Goal: Ask a question

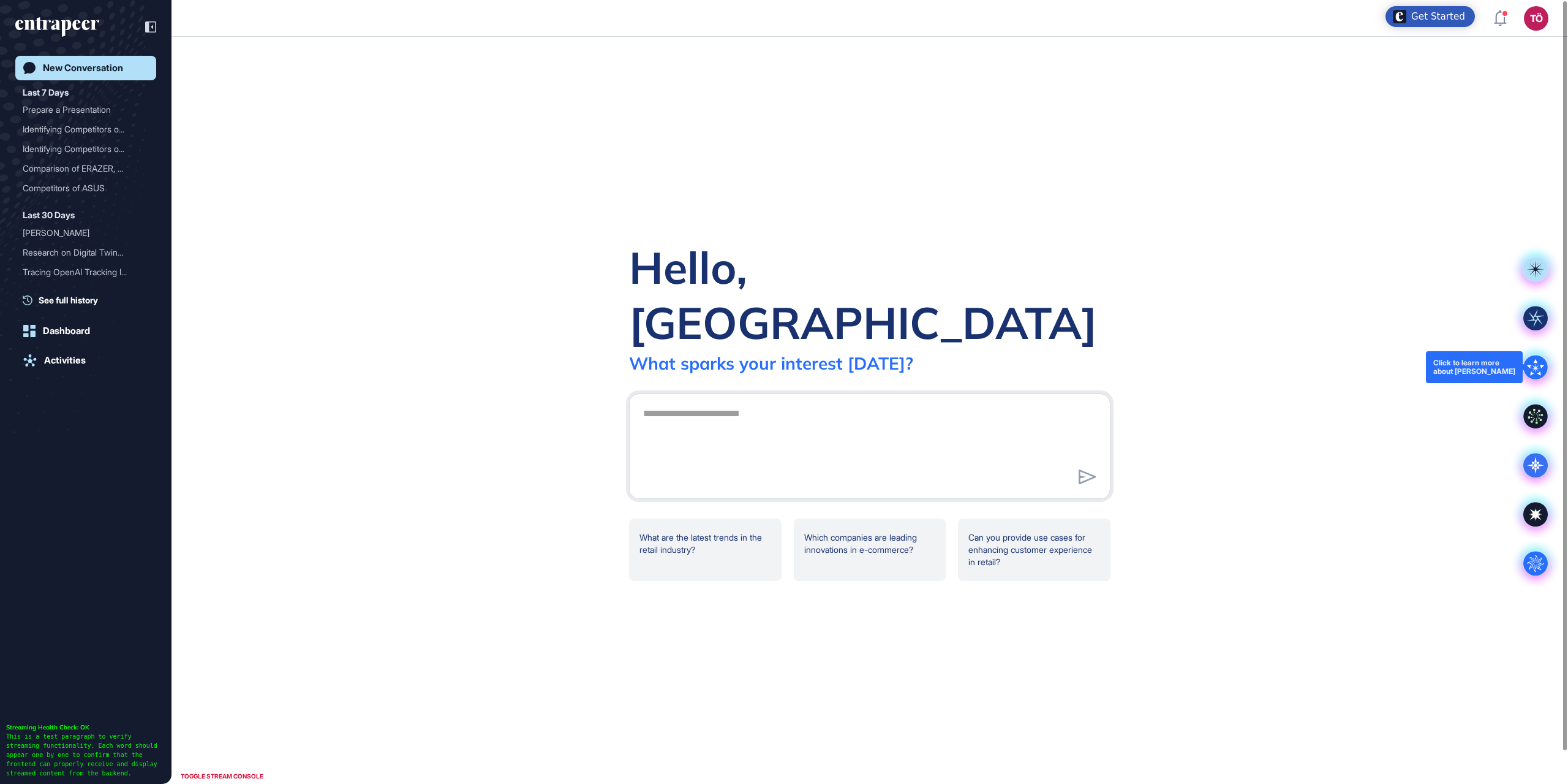
click at [1537, 369] on icon at bounding box center [1536, 368] width 6 height 6
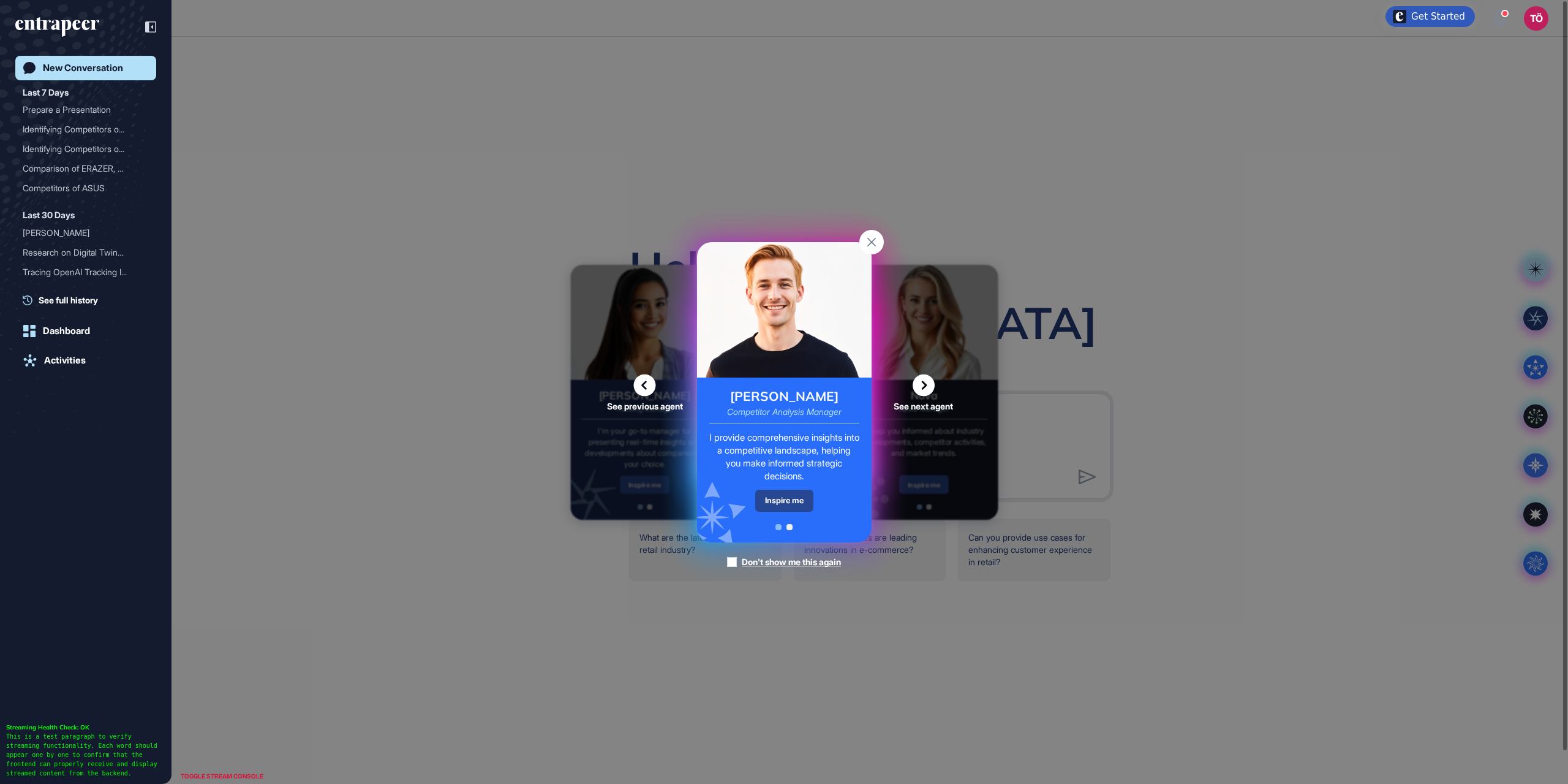
click at [773, 506] on div "Inspire me" at bounding box center [784, 500] width 59 height 22
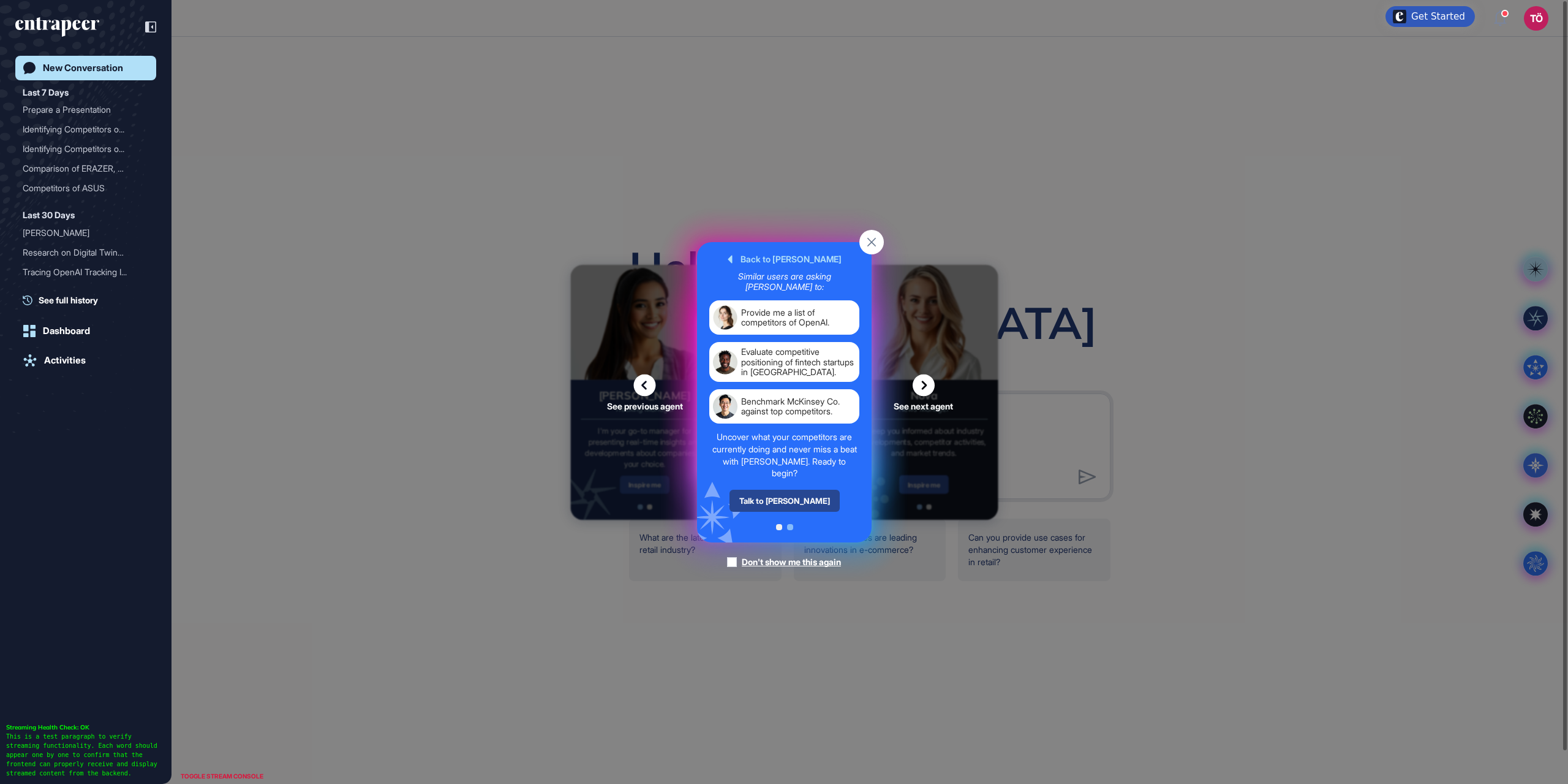
click at [797, 500] on div "Talk to [PERSON_NAME]" at bounding box center [784, 500] width 110 height 22
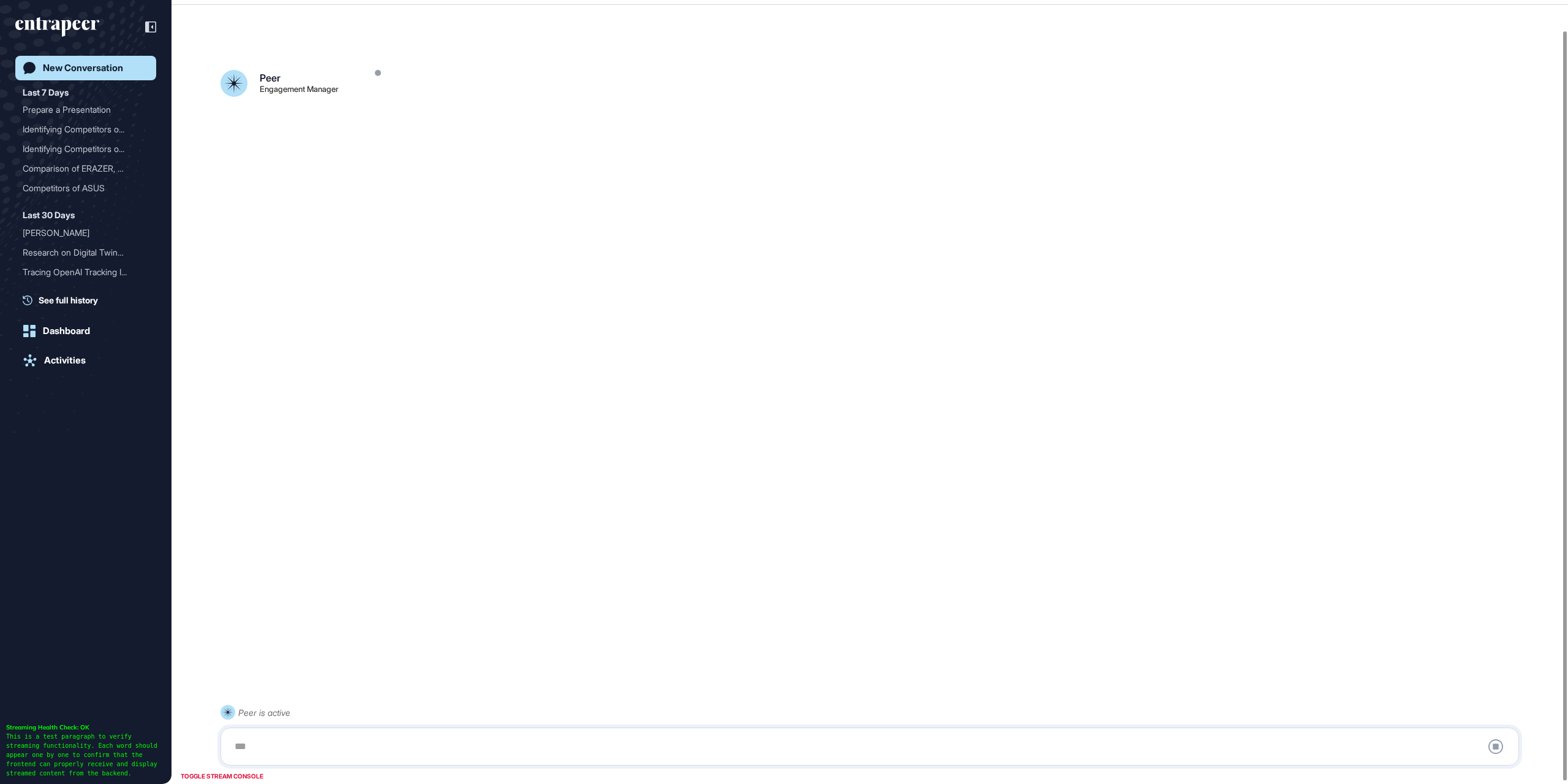
scroll to position [35, 0]
click at [419, 739] on div at bounding box center [870, 746] width 1285 height 25
click at [411, 753] on div at bounding box center [870, 746] width 1285 height 25
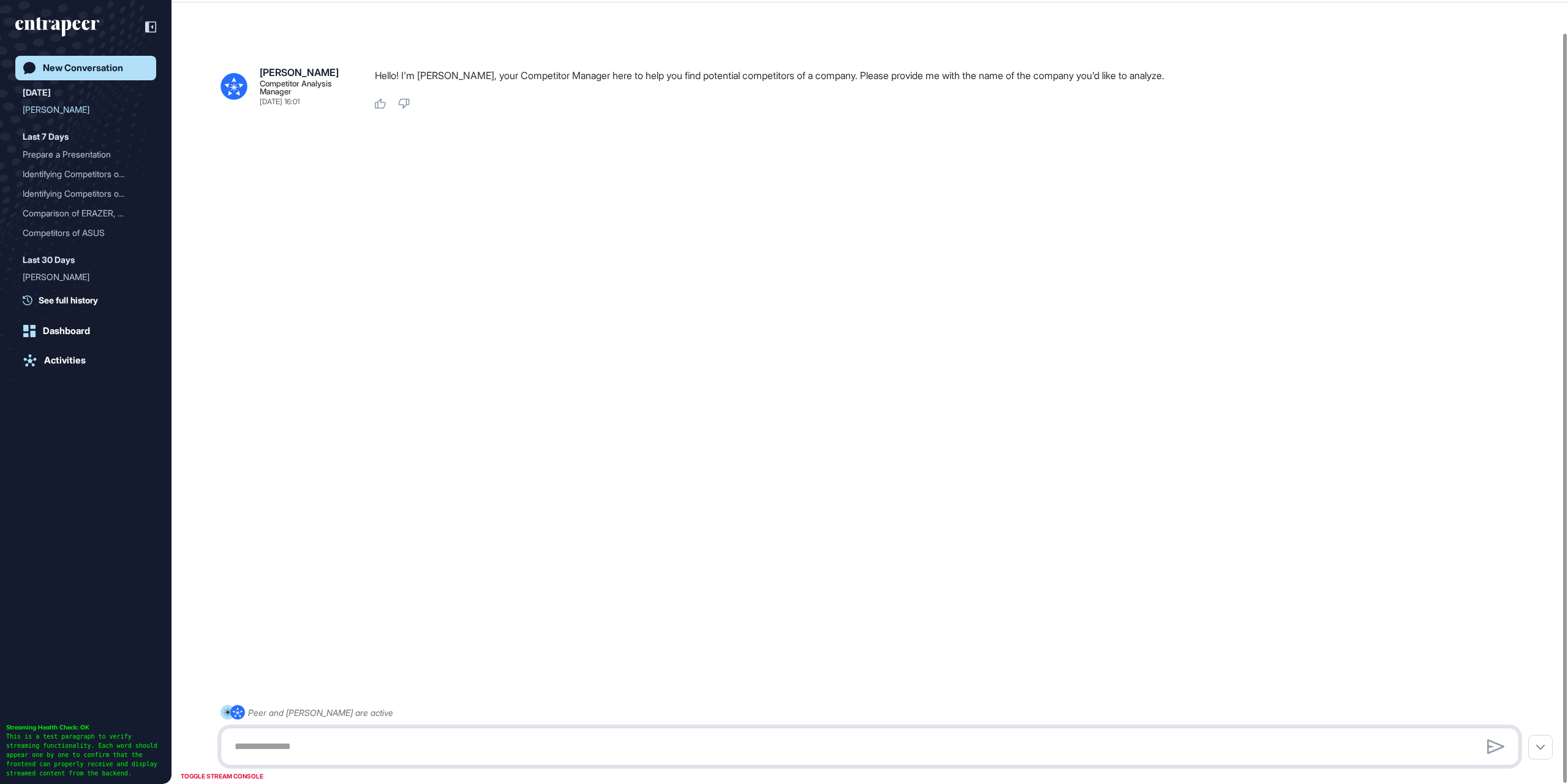
click at [301, 742] on textarea at bounding box center [870, 746] width 1285 height 25
type textarea "*"
click at [358, 745] on textarea at bounding box center [870, 746] width 1285 height 25
type textarea "*"
type textarea "*****"
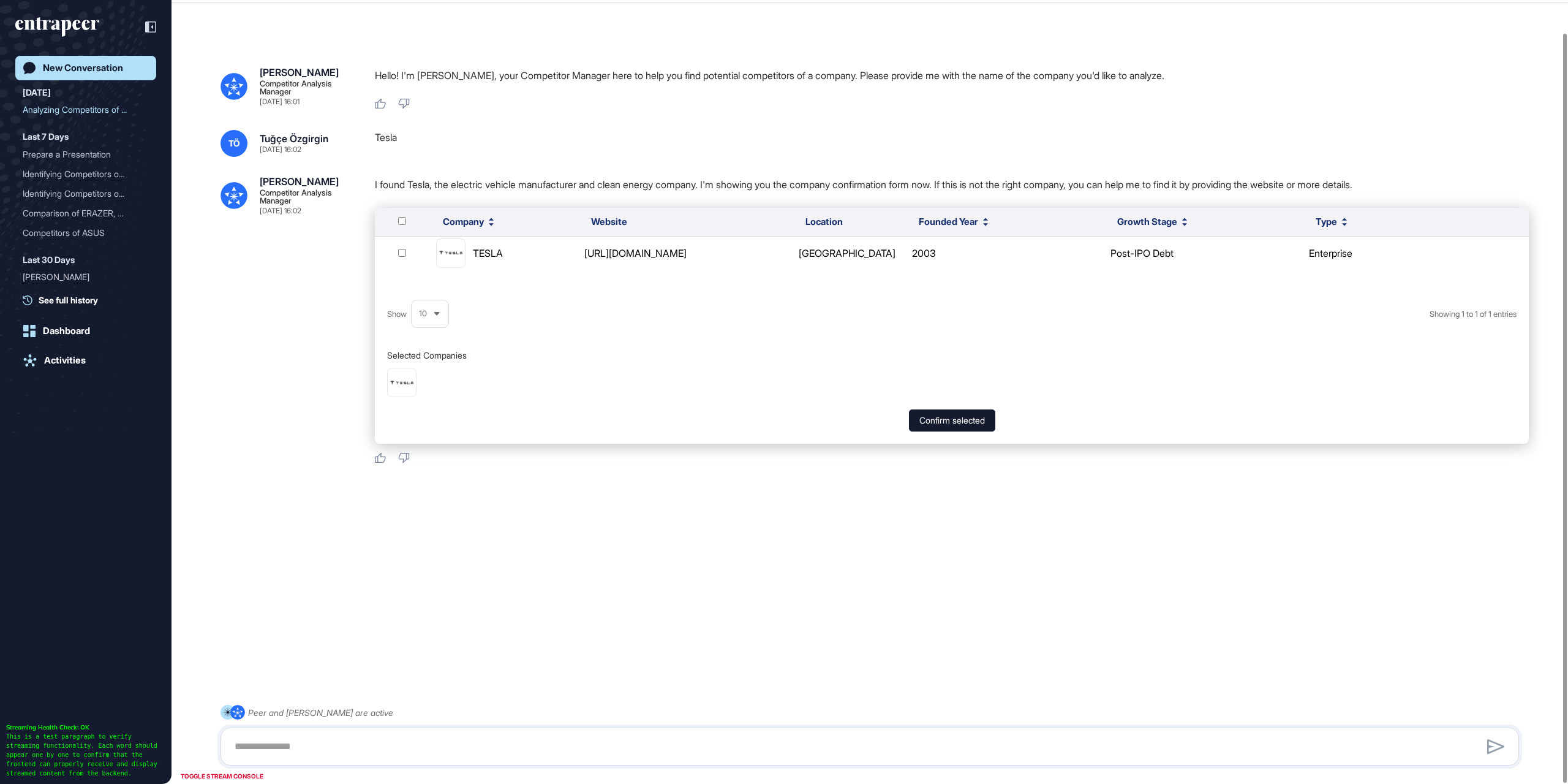
click at [519, 565] on div "[PERSON_NAME] Competitor Analysis Manager [DATE] 16:01 Hello! I'm [PERSON_NAME]…" at bounding box center [870, 375] width 1396 height 705
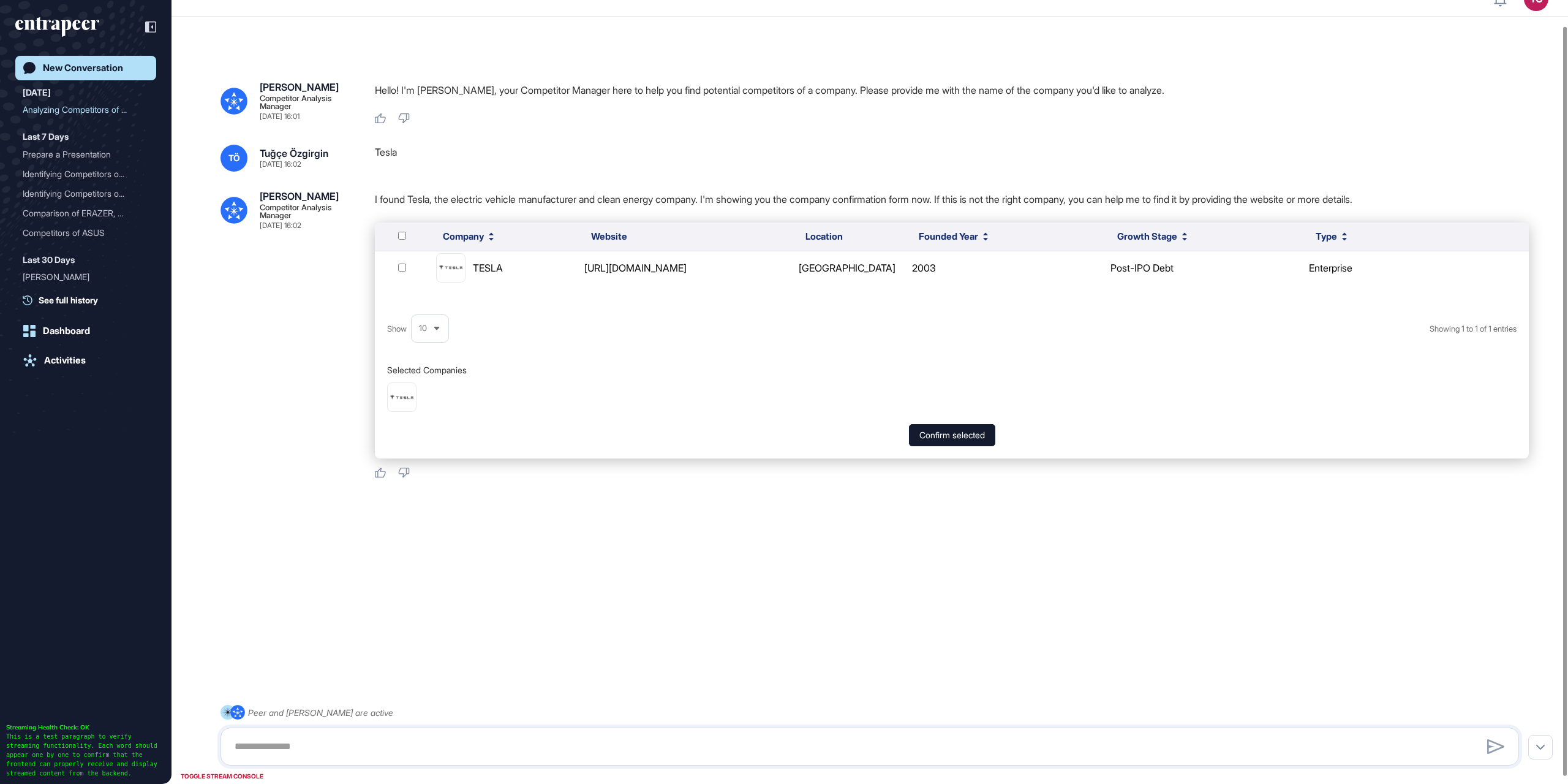
scroll to position [0, 0]
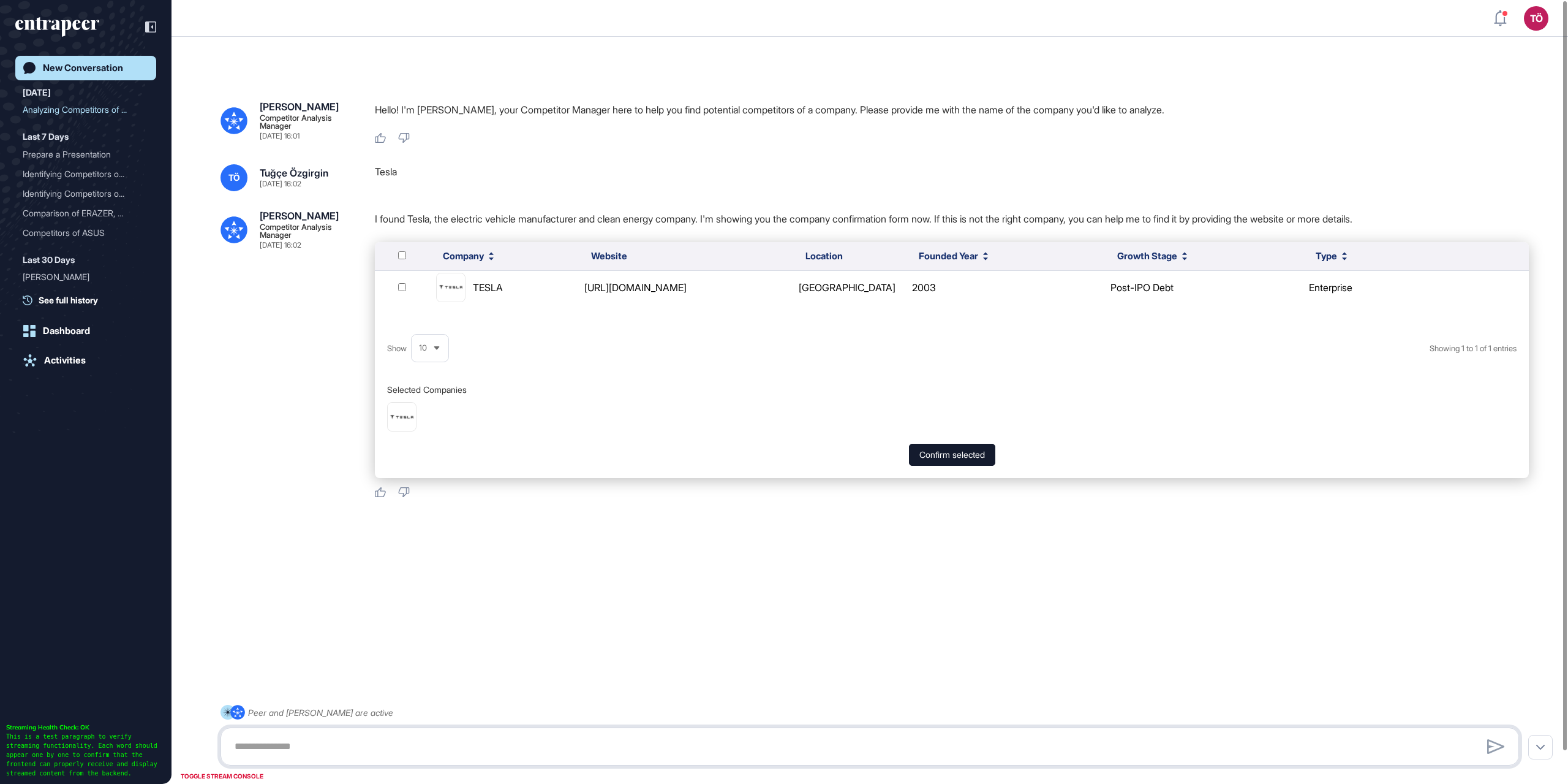
click at [397, 742] on textarea at bounding box center [870, 746] width 1285 height 25
type textarea "*"
type textarea "**********"
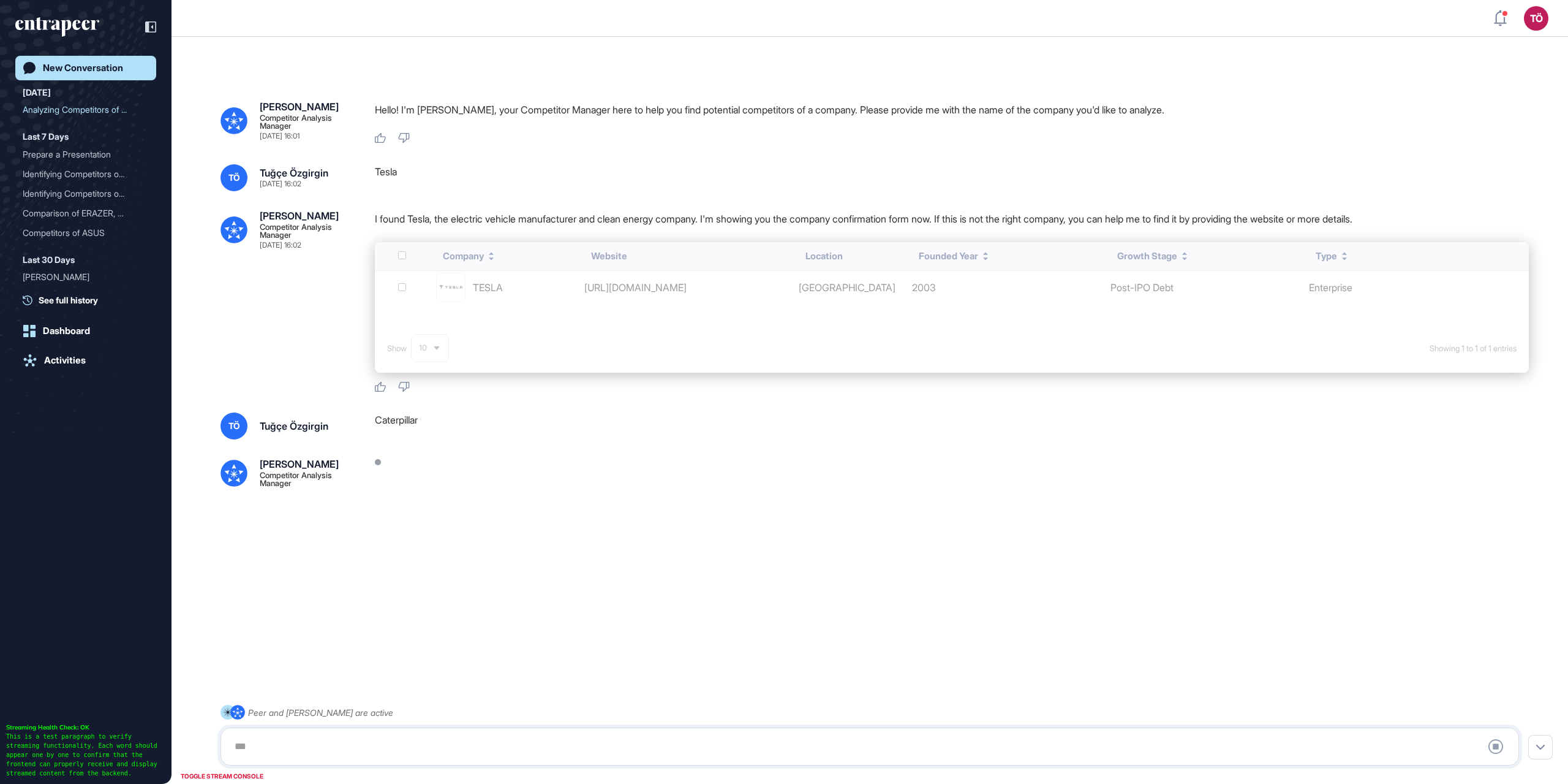
scroll to position [35, 0]
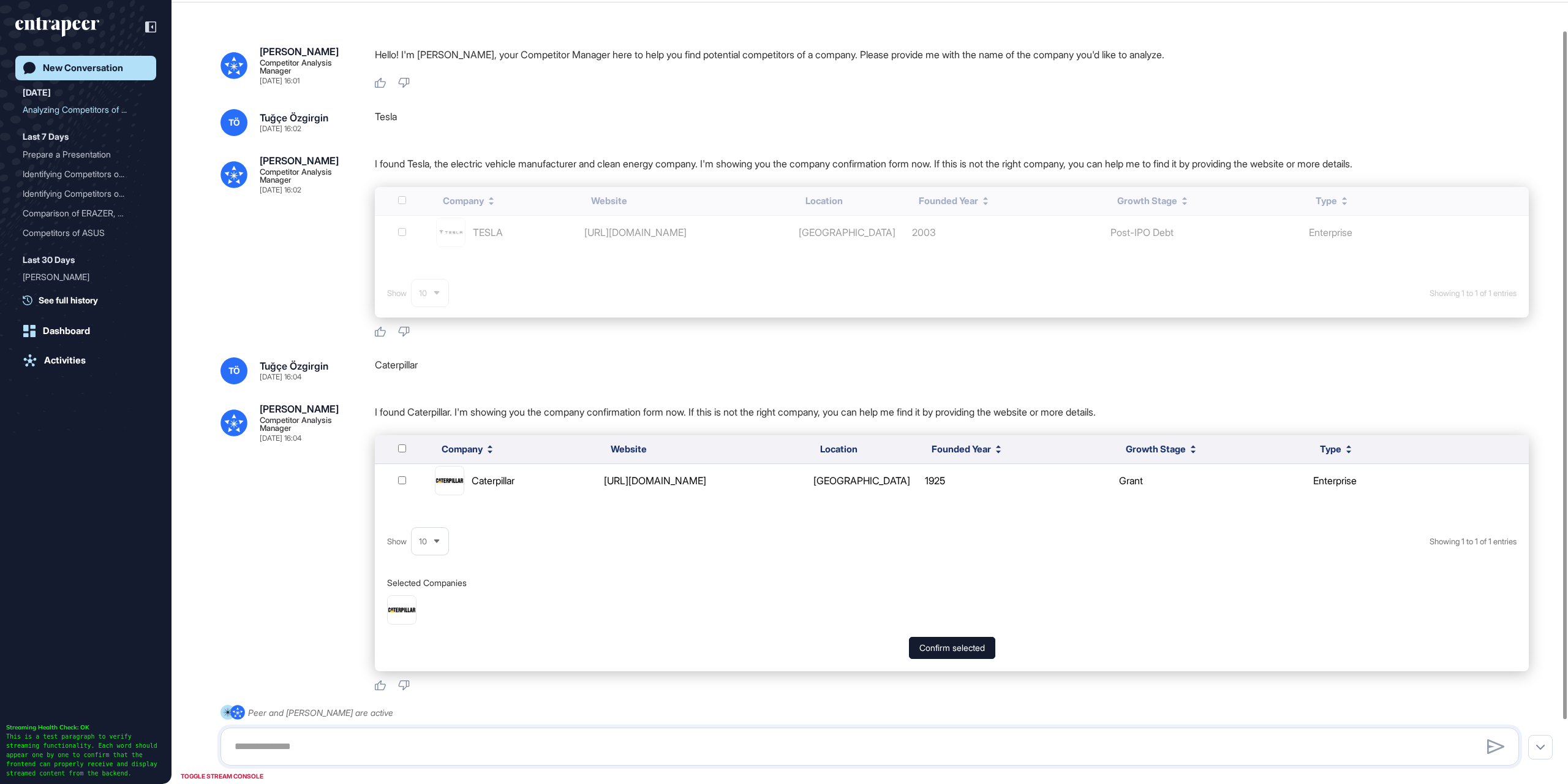
click at [55, 27] on icon "entrapeer-logo" at bounding box center [57, 26] width 84 height 19
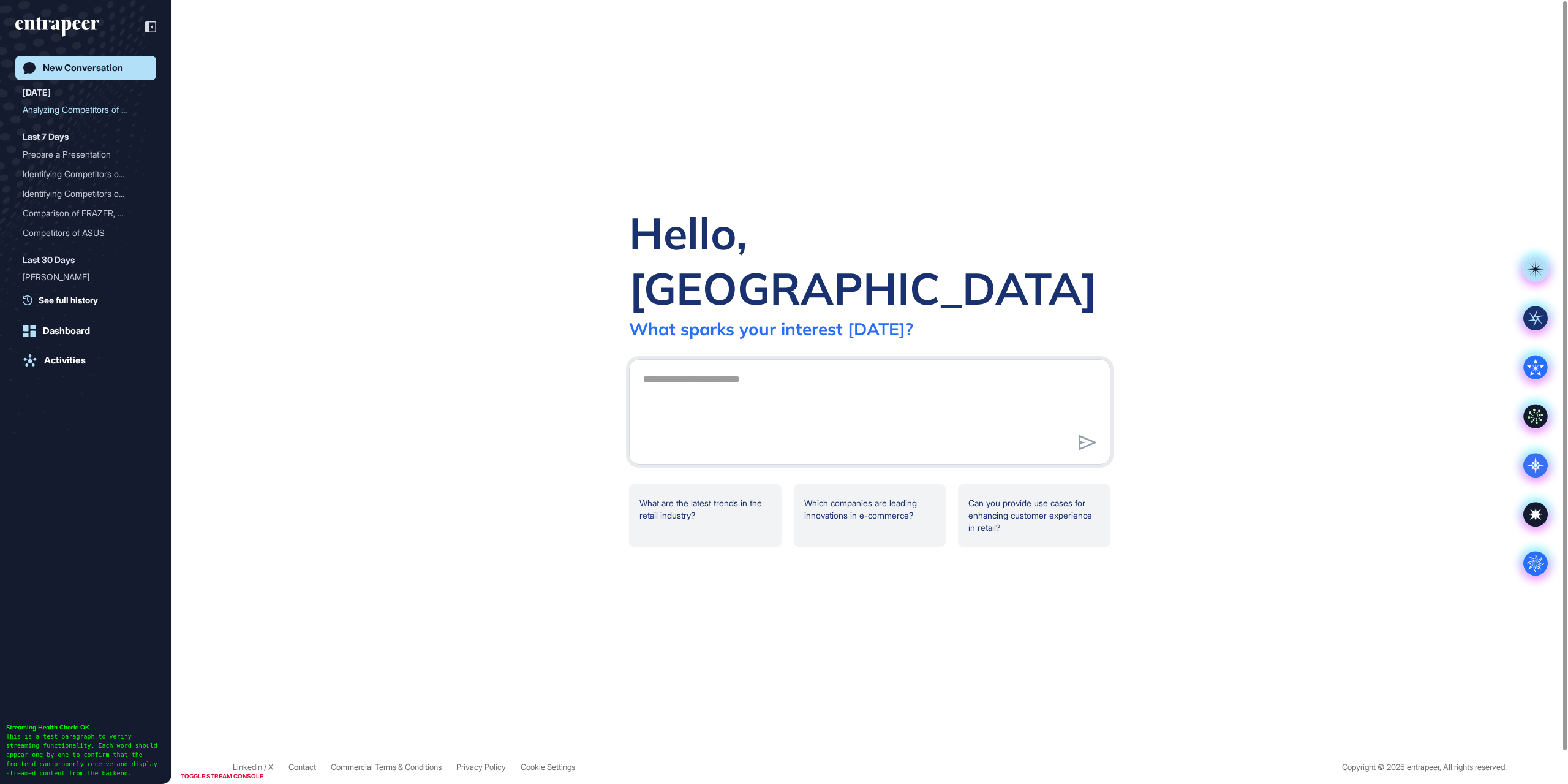
scroll to position [0, 0]
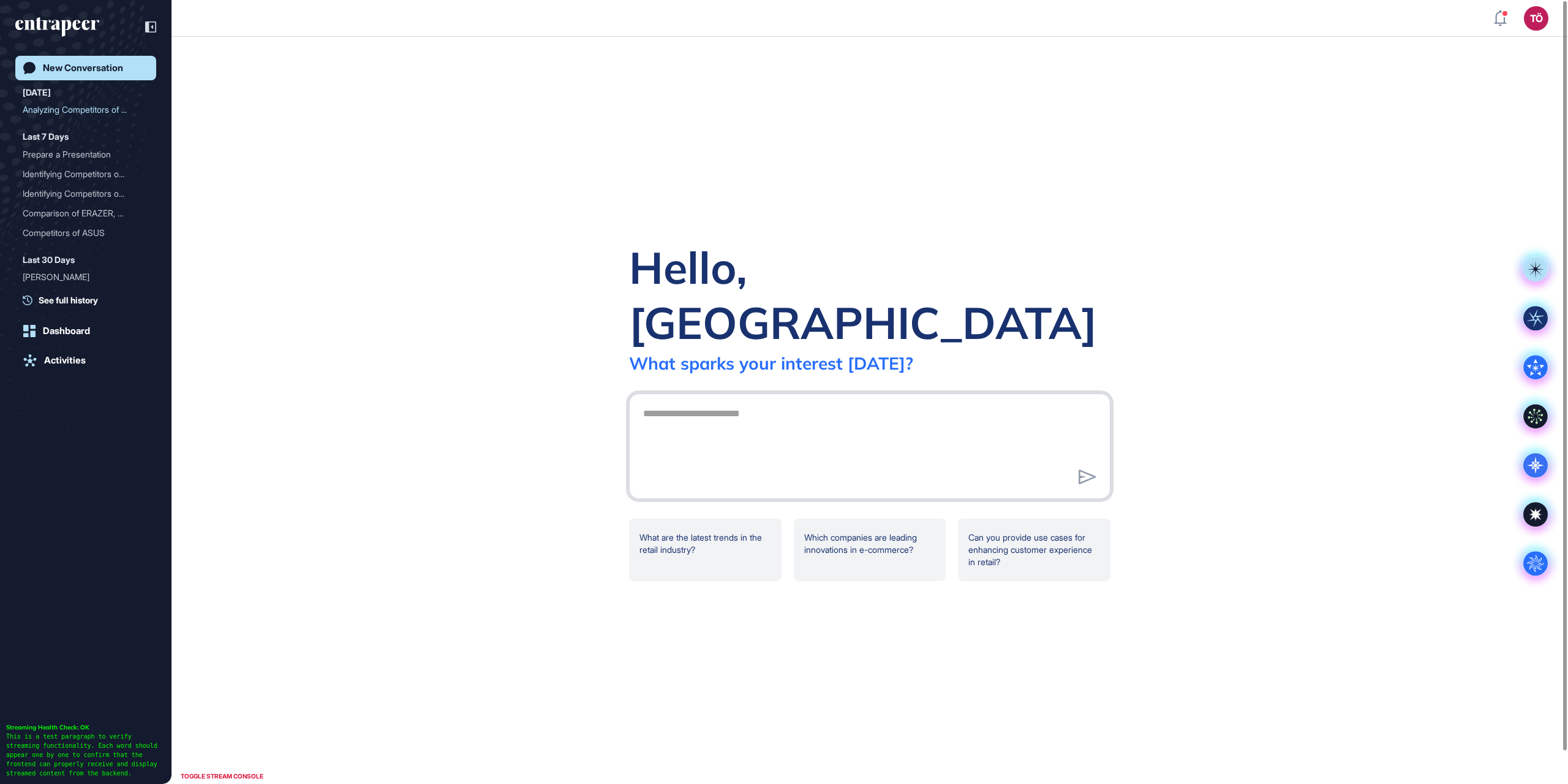
click at [804, 408] on textarea at bounding box center [869, 444] width 468 height 86
type textarea "**********"
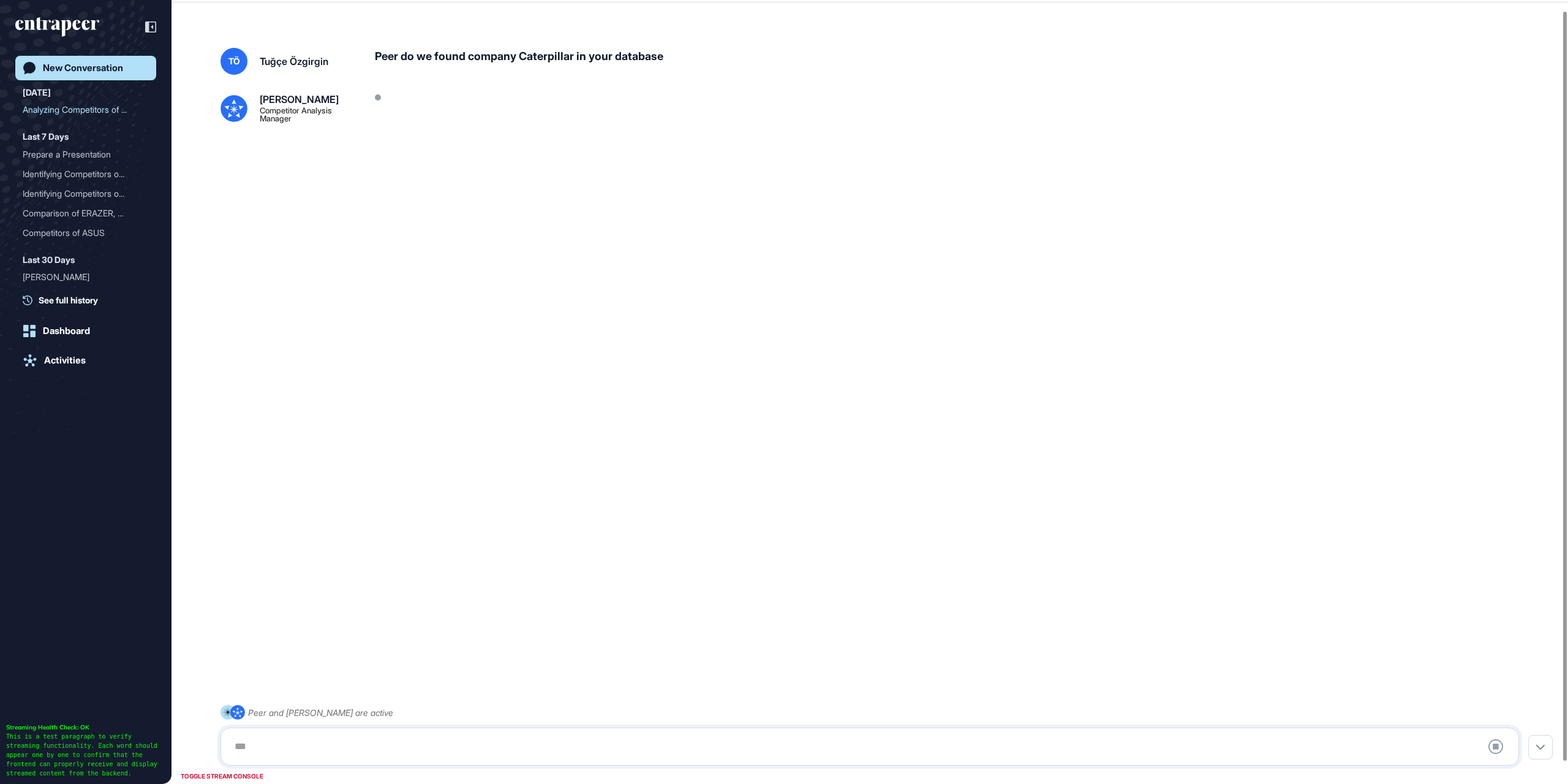
scroll to position [35, 0]
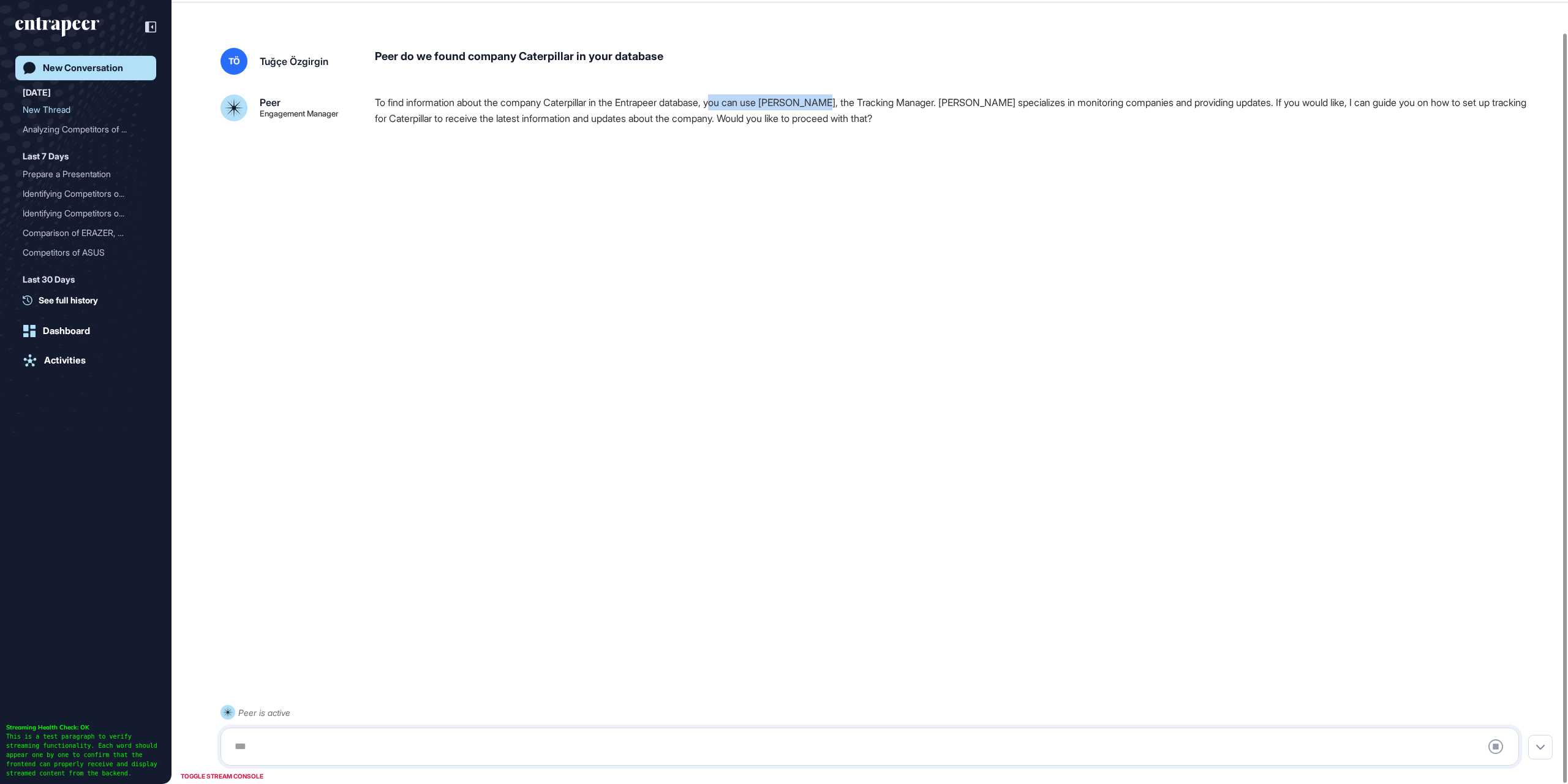
drag, startPoint x: 691, startPoint y: 109, endPoint x: 841, endPoint y: 109, distance: 150.0
click at [841, 109] on p "To find information about the company Caterpillar in the Entrapeer database, yo…" at bounding box center [952, 109] width 1154 height 32
click at [832, 148] on div "TÖ Tuğçe Özgirgin Peer do we found company Caterpillar in your database Peer En…" at bounding box center [870, 375] width 1396 height 705
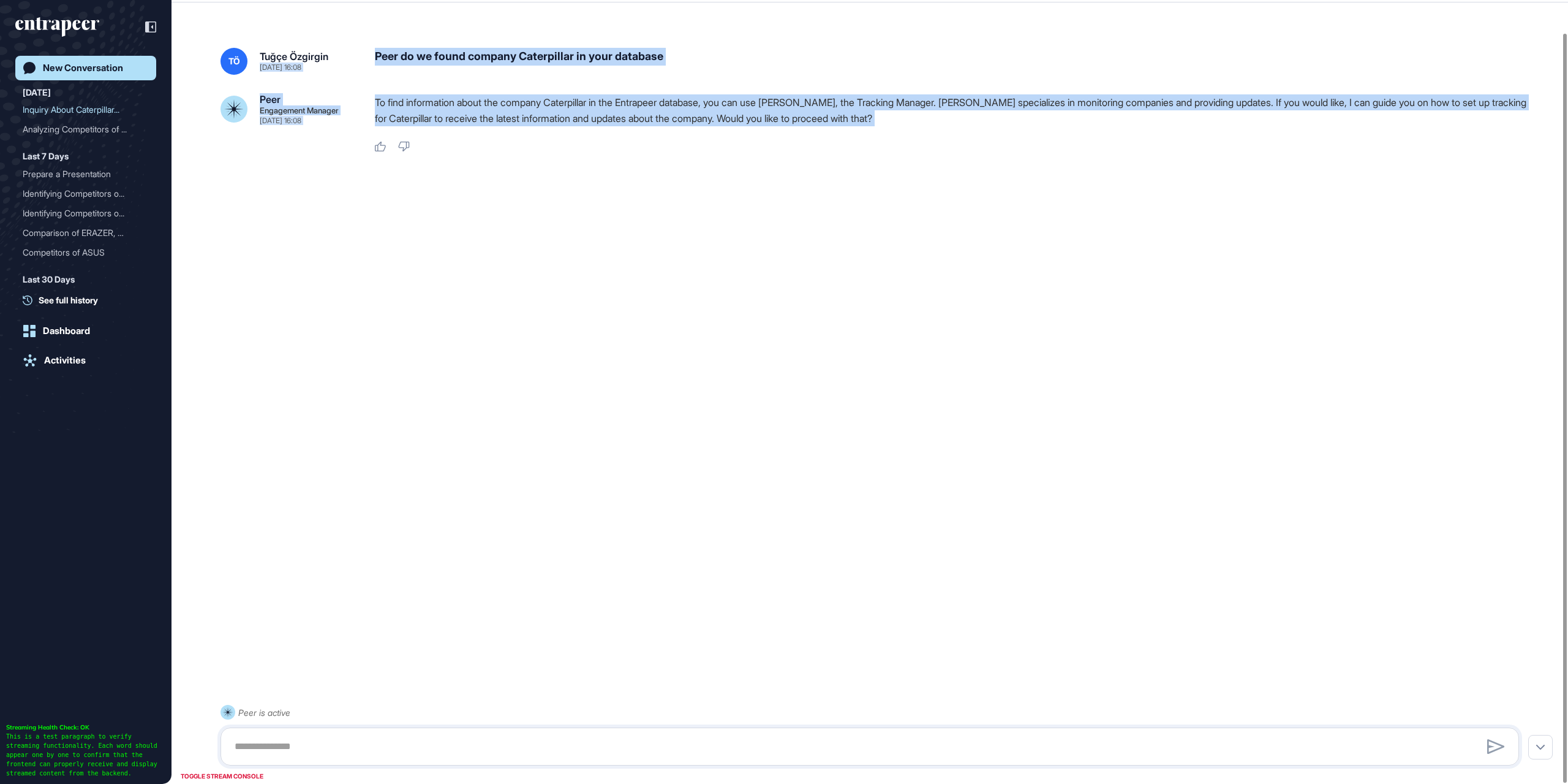
drag, startPoint x: 922, startPoint y: 137, endPoint x: 349, endPoint y: 35, distance: 582.0
click at [349, 35] on div "TÖ Tuğçe Özgirgin [DATE] 16:08 Peer do we found company Caterpillar in your dat…" at bounding box center [870, 375] width 1396 height 705
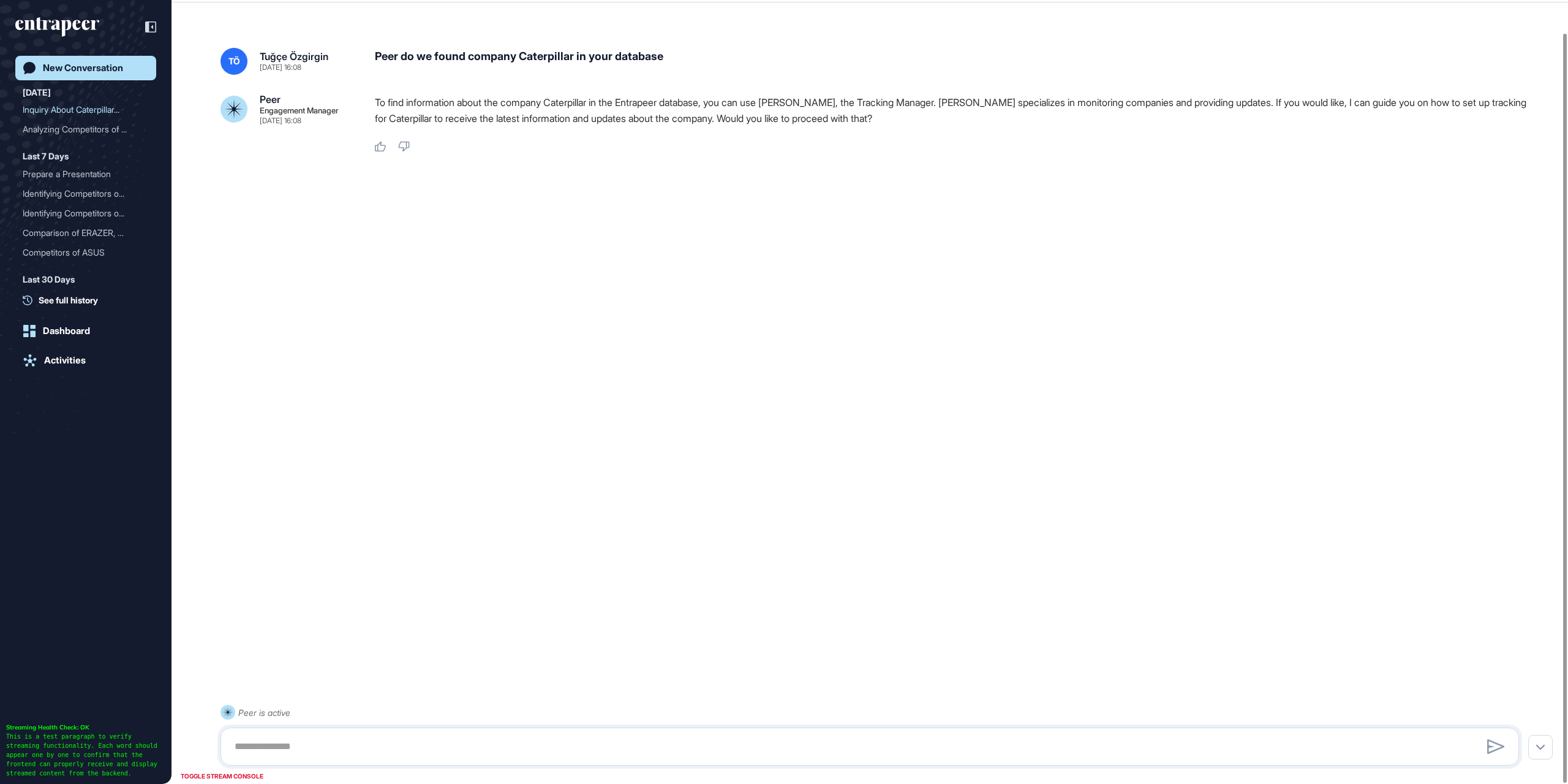
click at [521, 216] on div at bounding box center [869, 197] width 1298 height 49
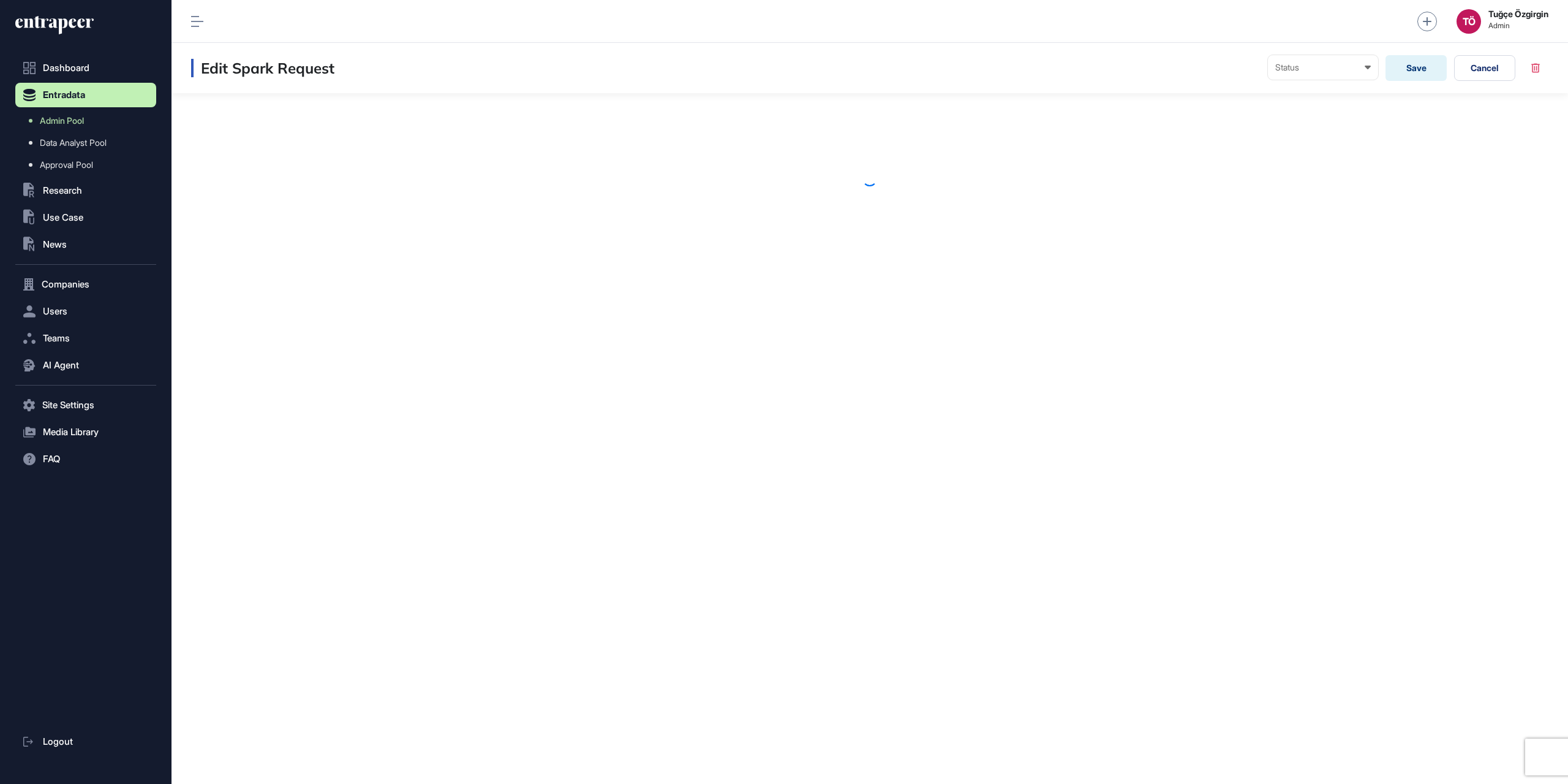
scroll to position [1, 1]
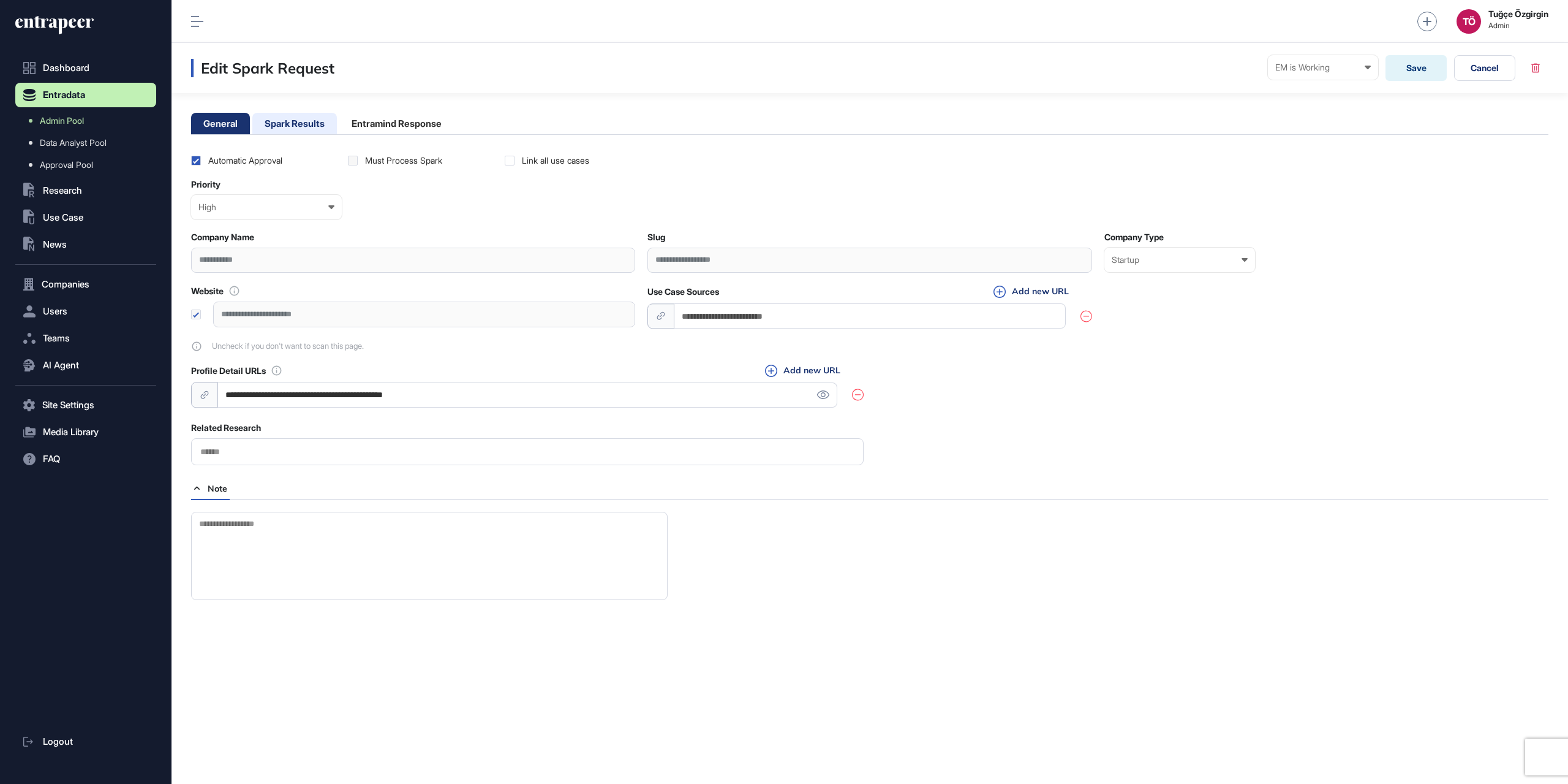
click at [316, 125] on li "Spark Results" at bounding box center [295, 123] width 85 height 22
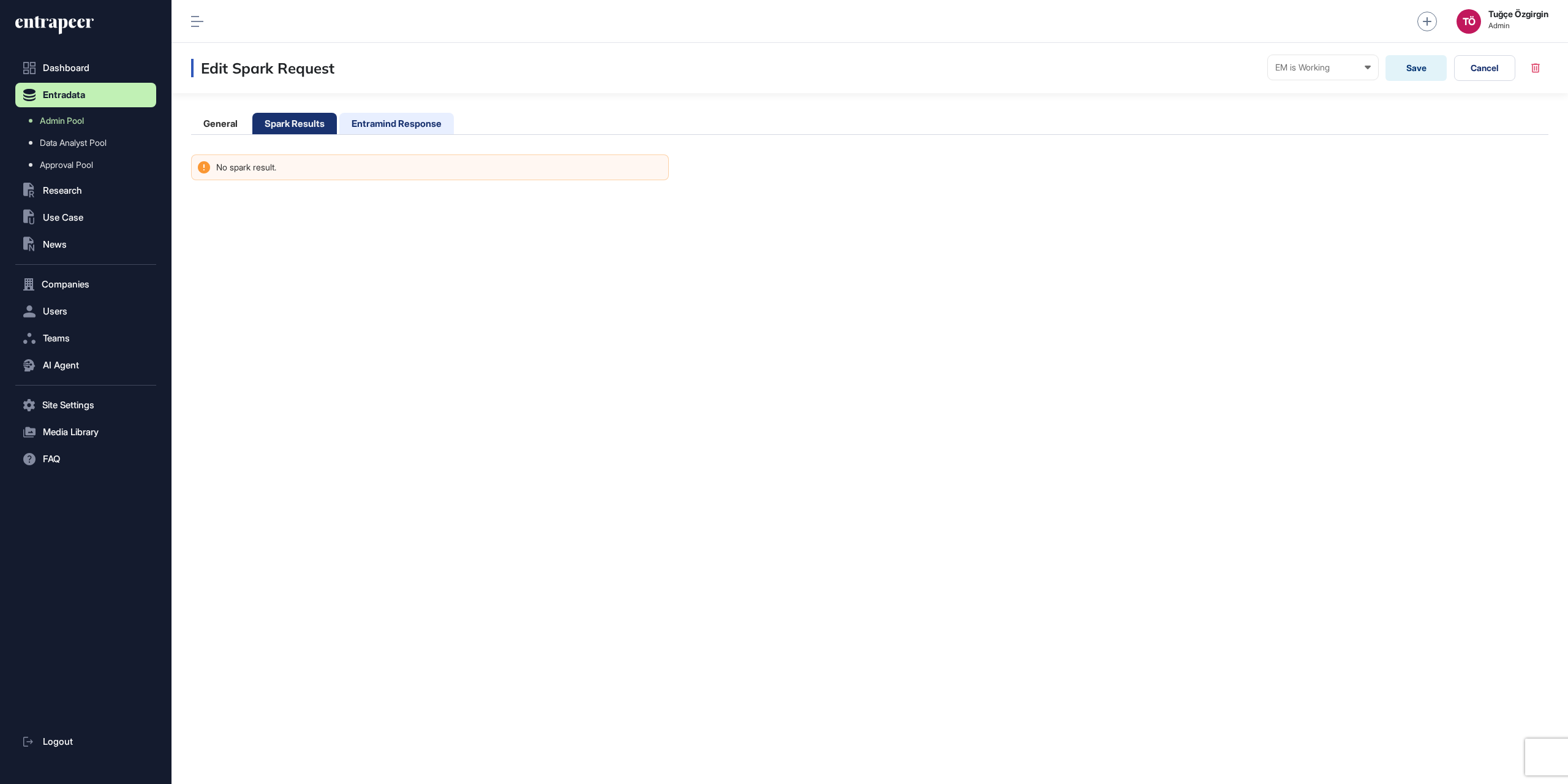
click at [364, 121] on li "Entramind Response" at bounding box center [396, 123] width 115 height 22
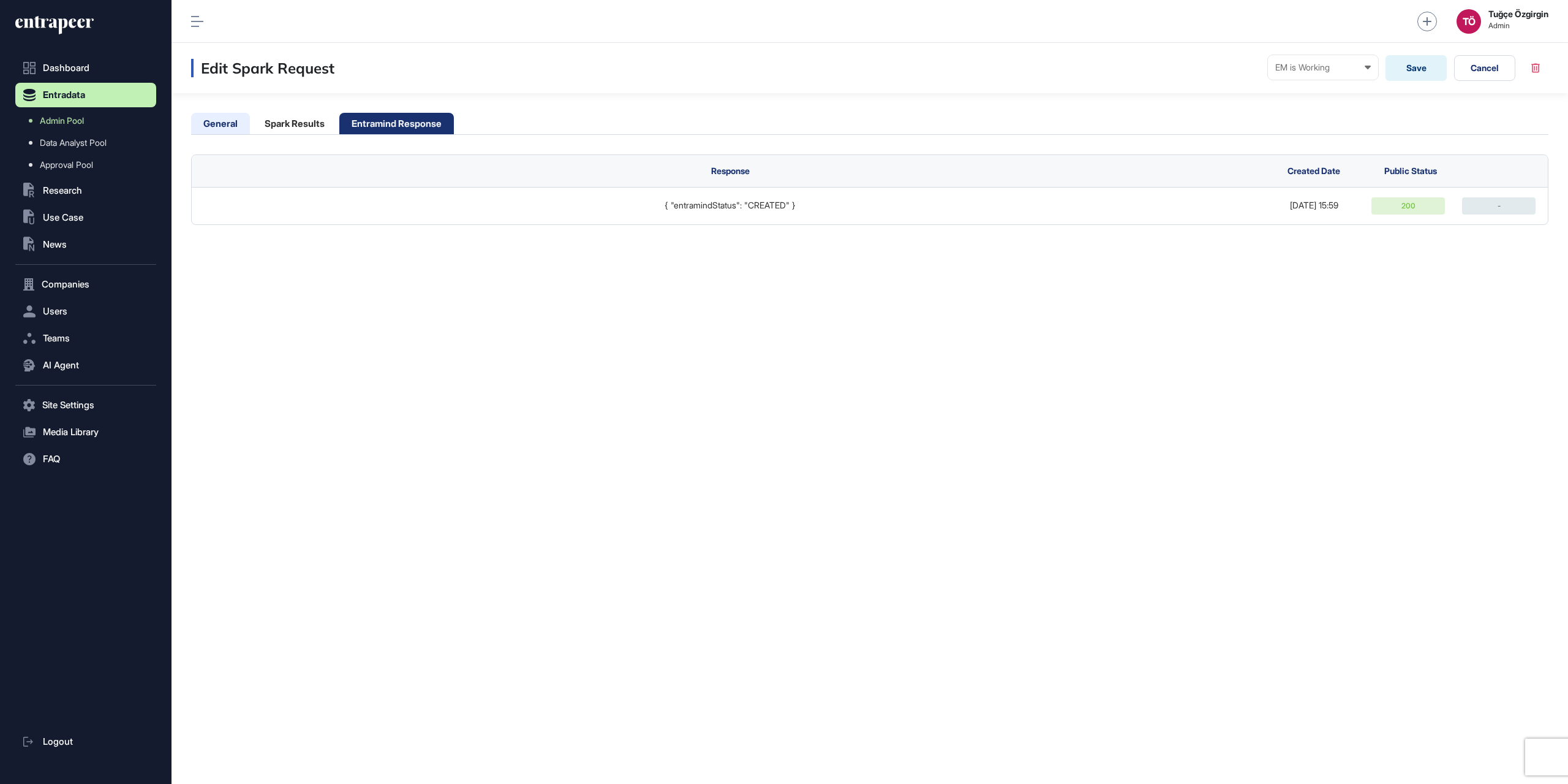
click at [214, 126] on li "General" at bounding box center [220, 123] width 59 height 22
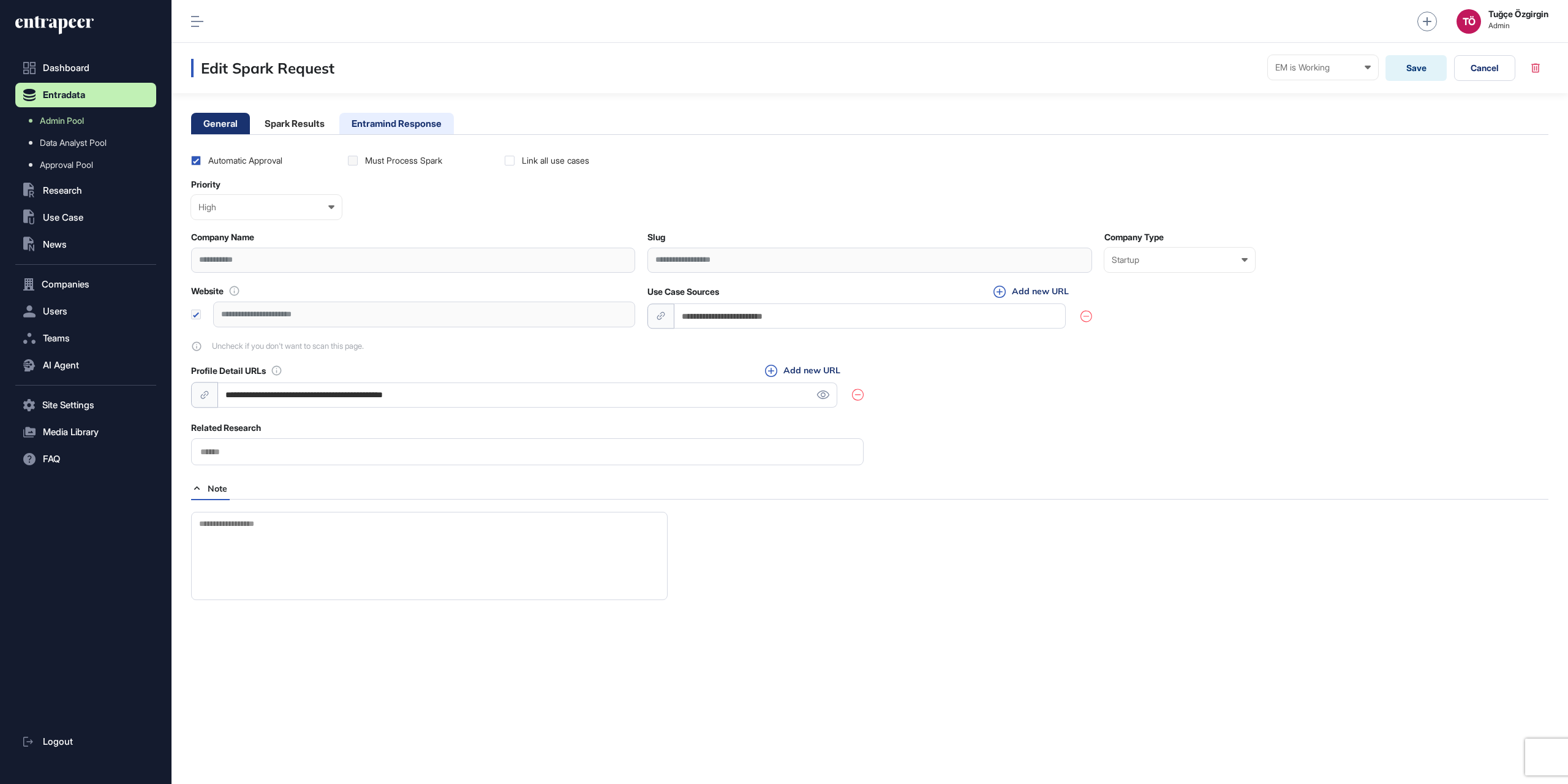
click at [418, 126] on li "Entramind Response" at bounding box center [396, 123] width 115 height 22
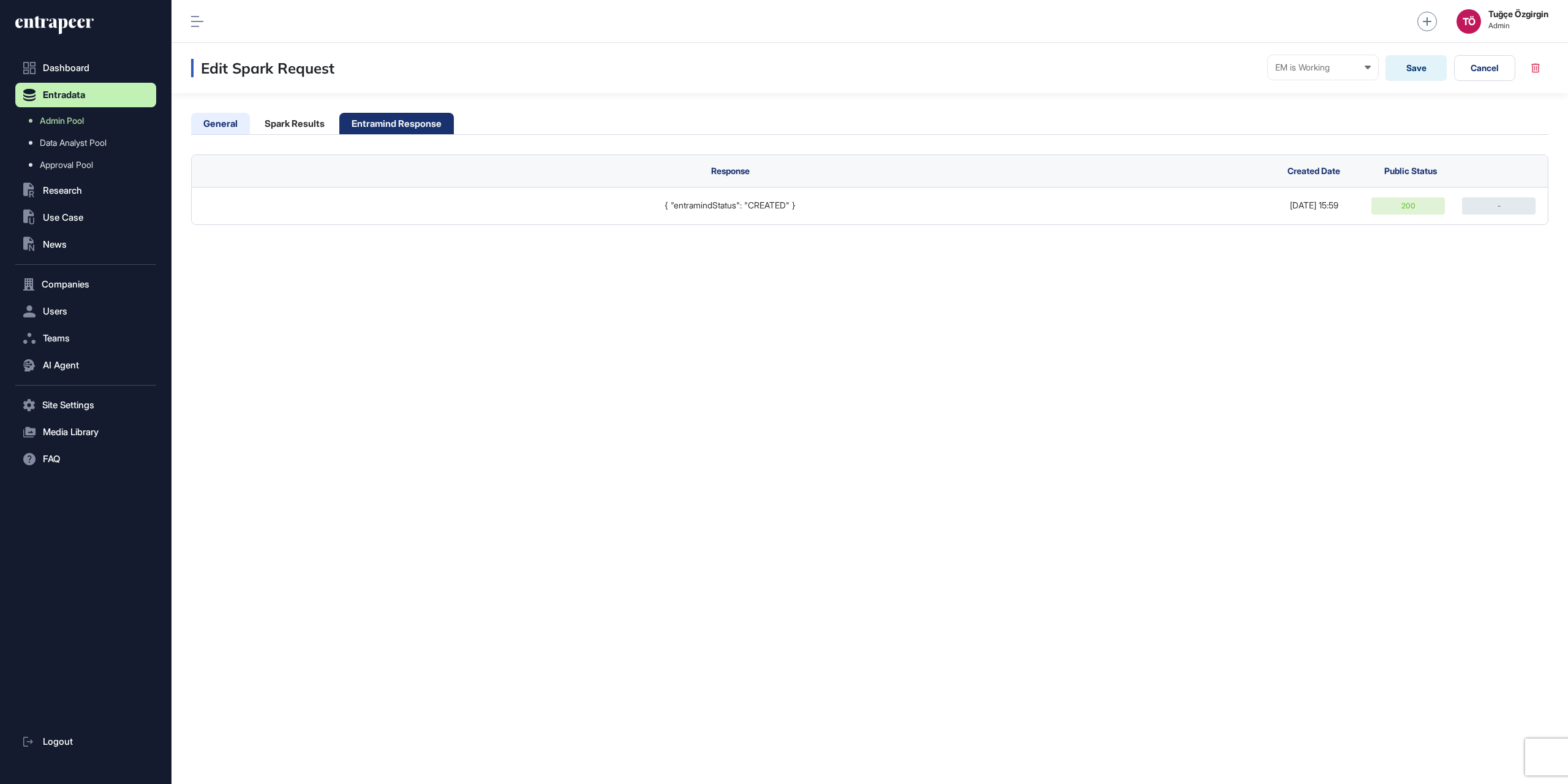
click at [227, 125] on li "General" at bounding box center [220, 123] width 59 height 22
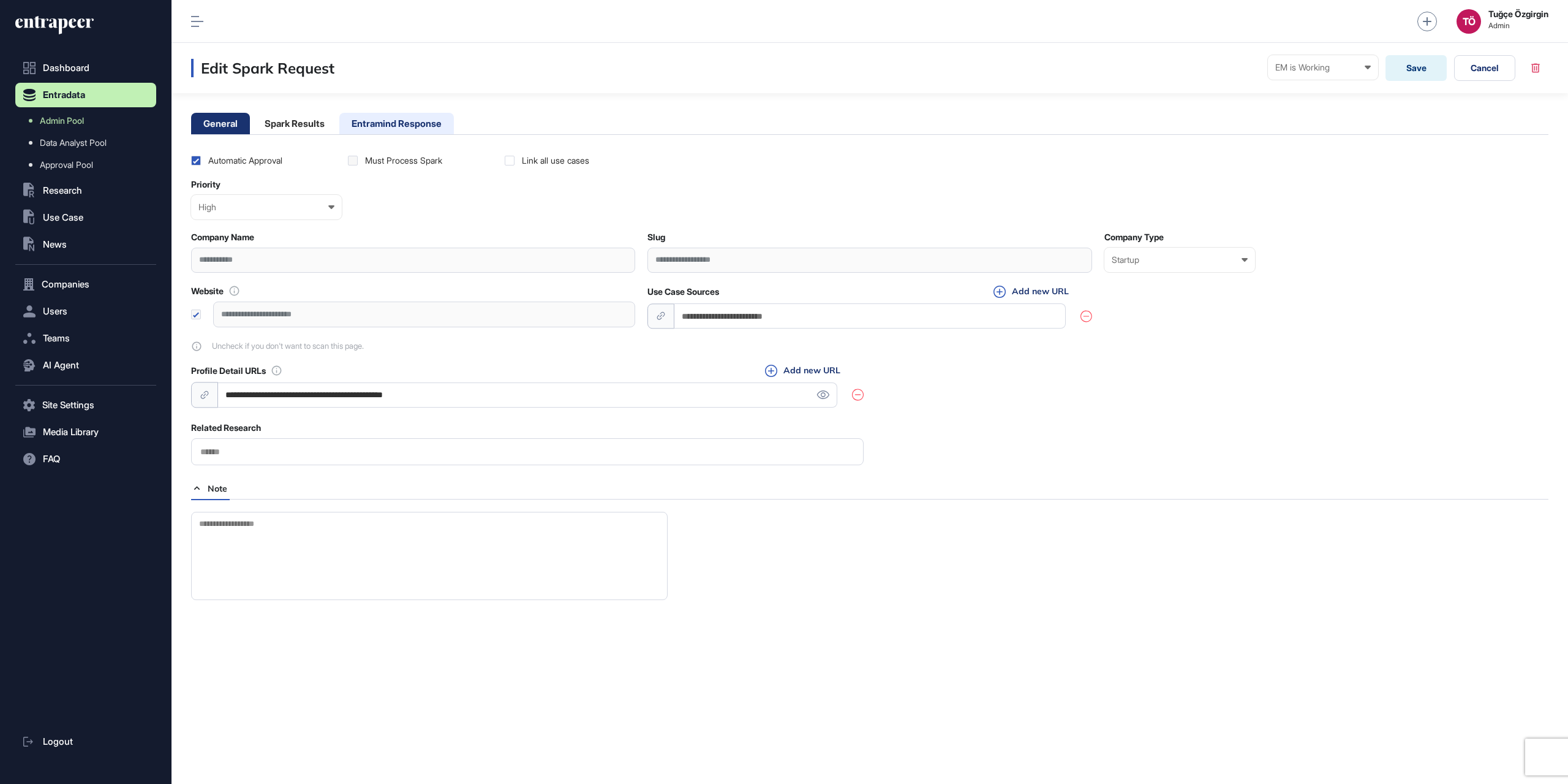
click at [363, 118] on li "Entramind Response" at bounding box center [396, 123] width 115 height 22
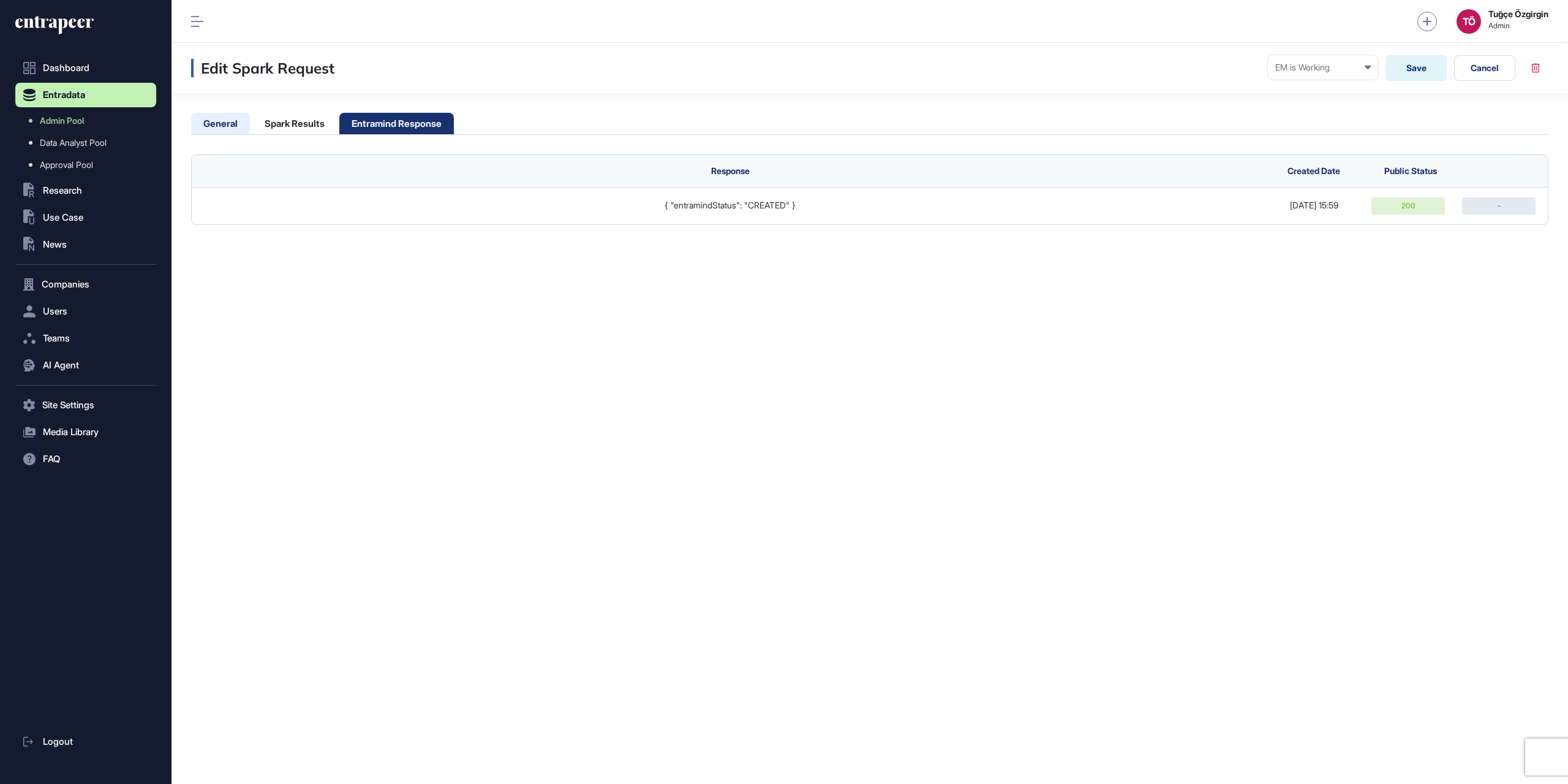
drag, startPoint x: 195, startPoint y: 124, endPoint x: 202, endPoint y: 124, distance: 7.0
click at [199, 124] on li "General" at bounding box center [220, 123] width 59 height 22
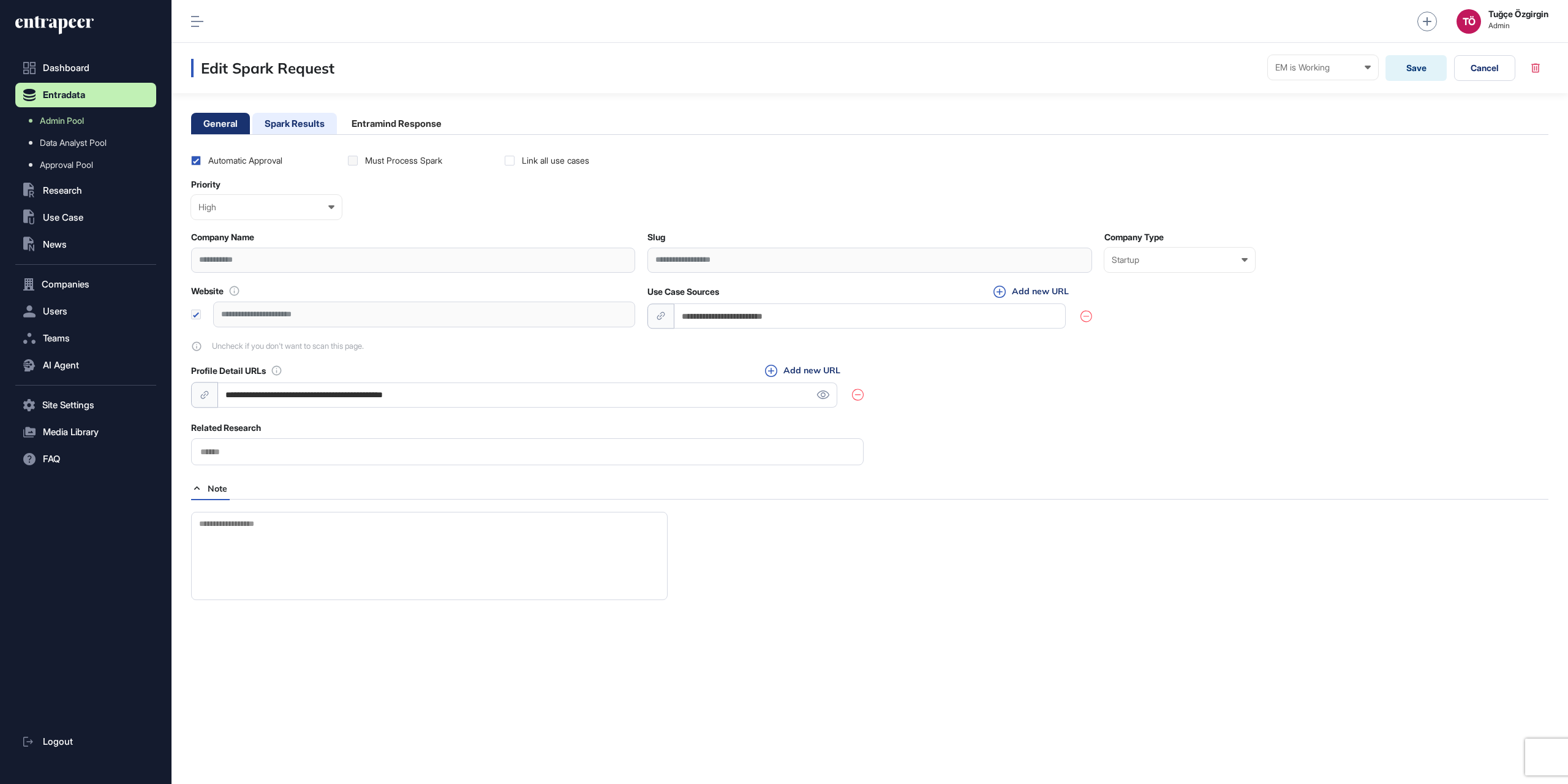
click at [314, 126] on li "Spark Results" at bounding box center [295, 123] width 85 height 22
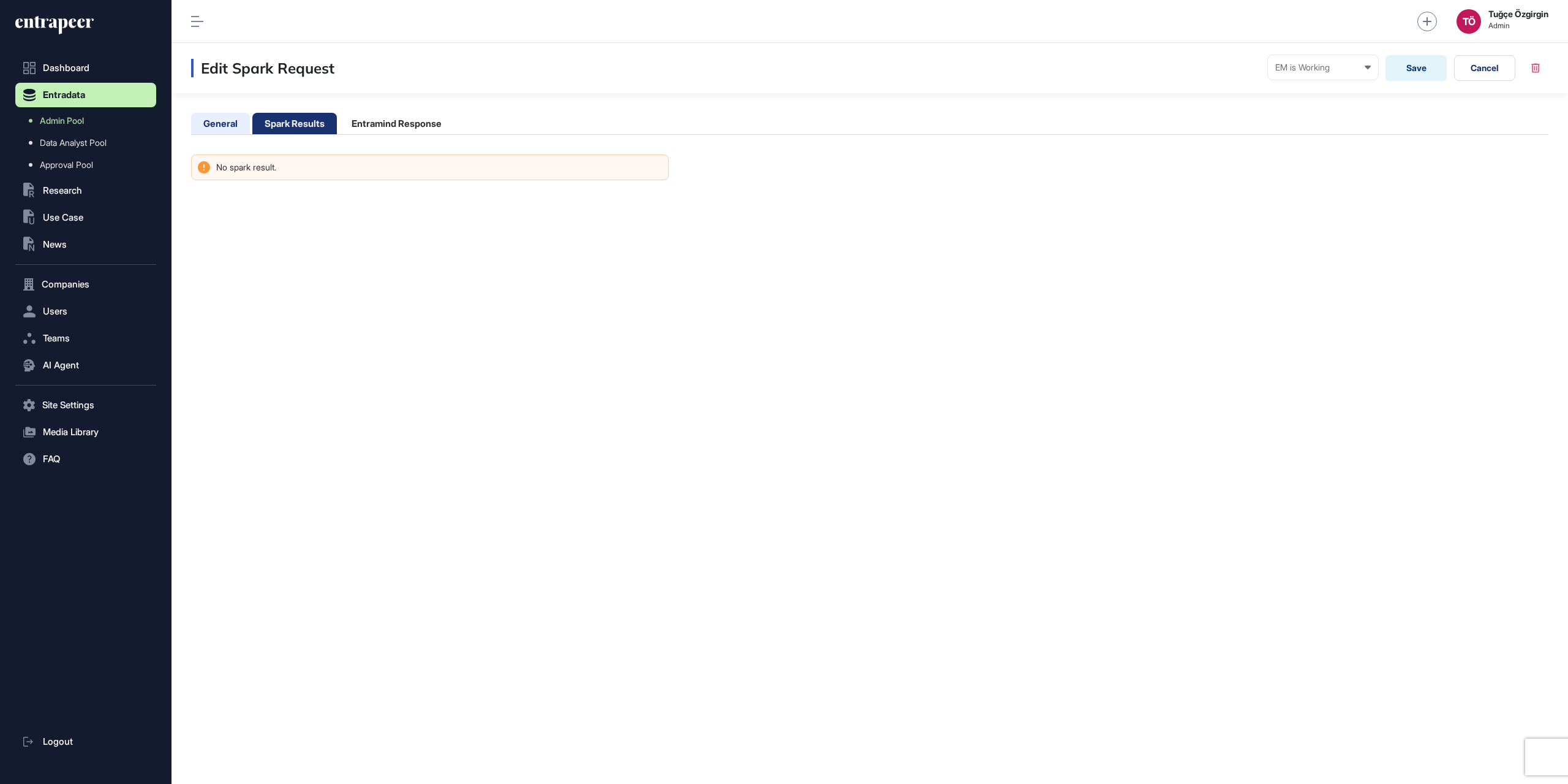
click at [222, 121] on li "General" at bounding box center [220, 123] width 59 height 22
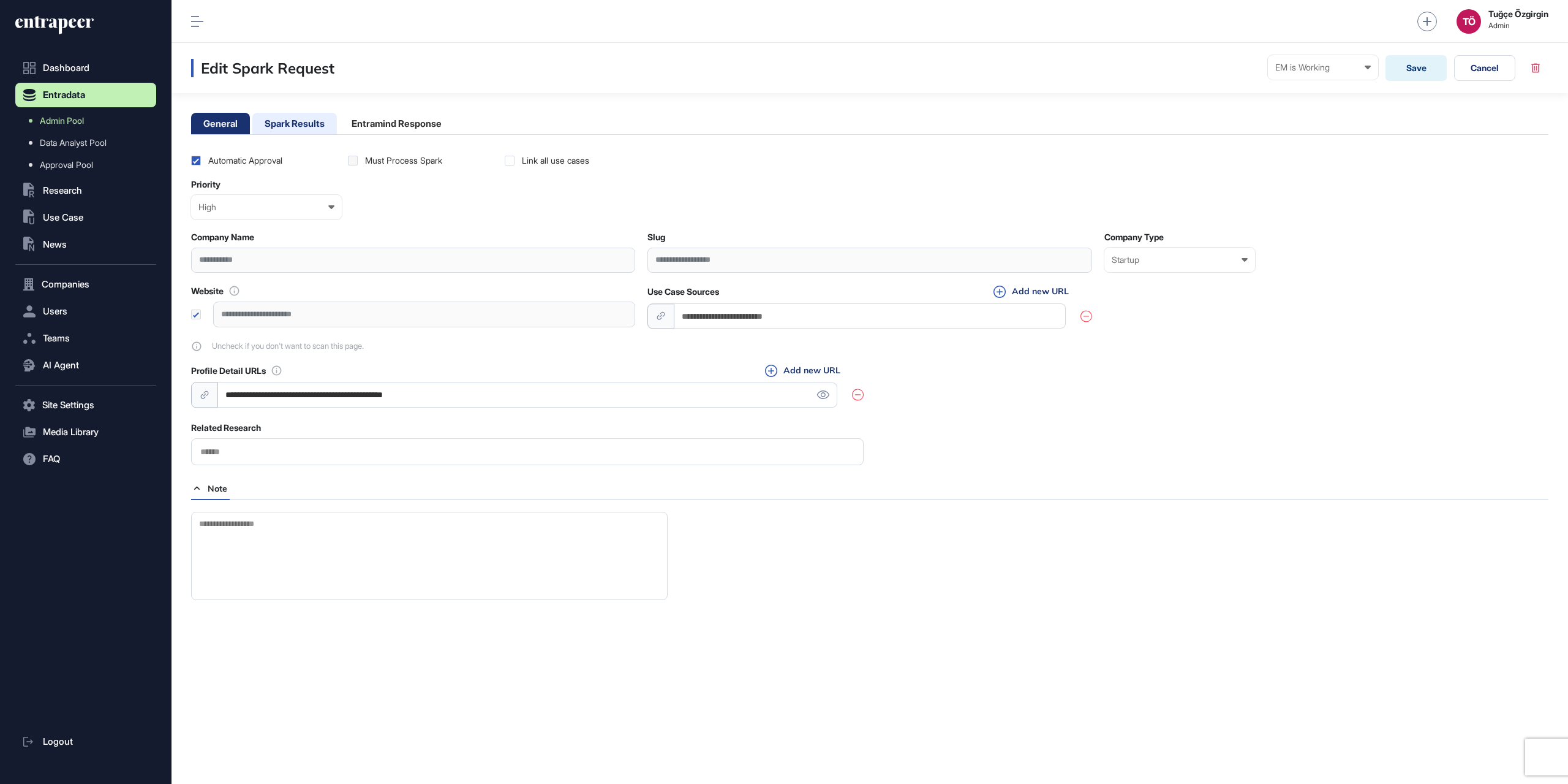
click at [311, 123] on li "Spark Results" at bounding box center [295, 123] width 85 height 22
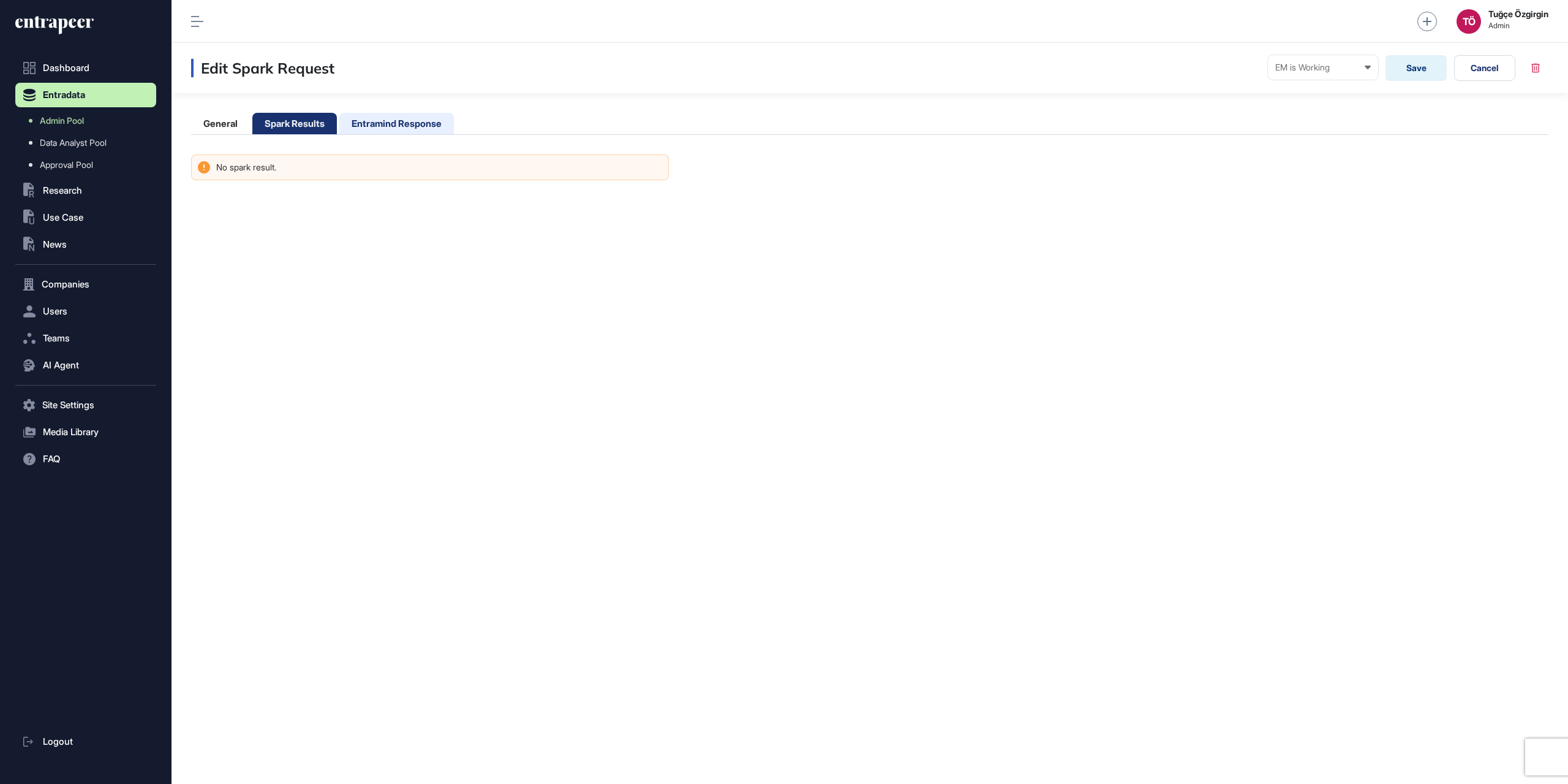
click at [402, 127] on li "Entramind Response" at bounding box center [396, 123] width 115 height 22
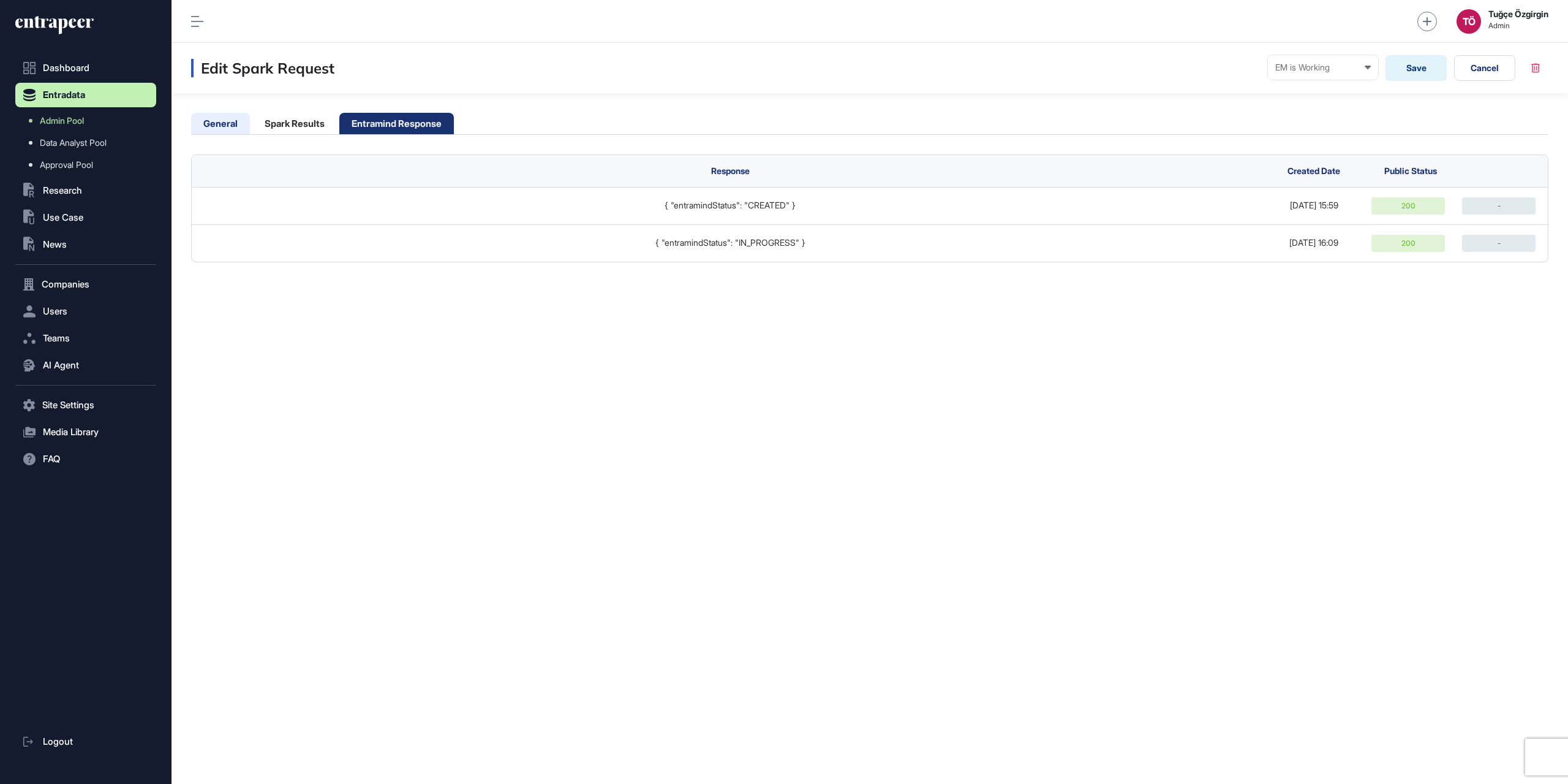
click at [230, 122] on li "General" at bounding box center [220, 123] width 59 height 22
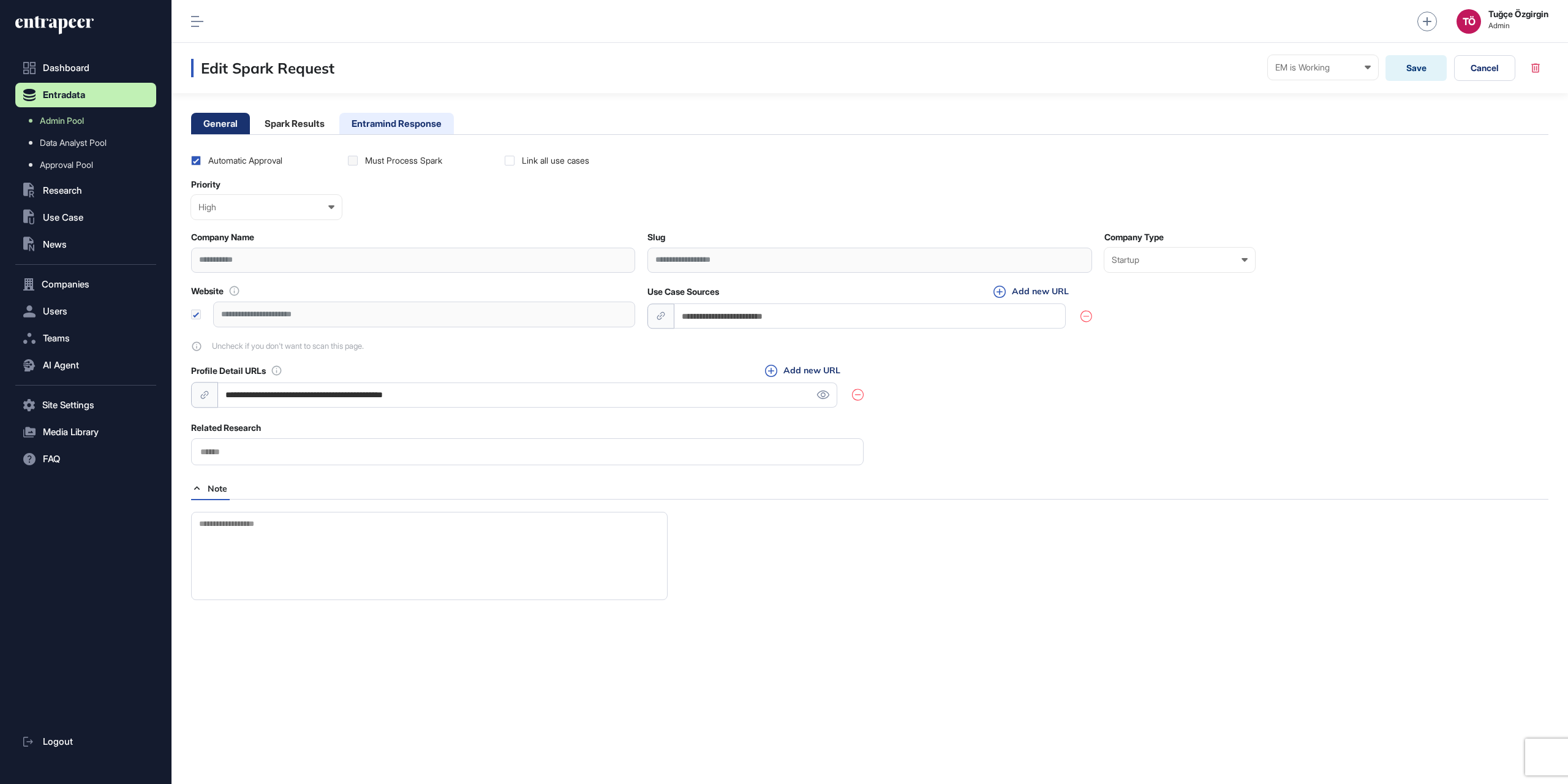
click at [371, 119] on li "Entramind Response" at bounding box center [396, 123] width 115 height 22
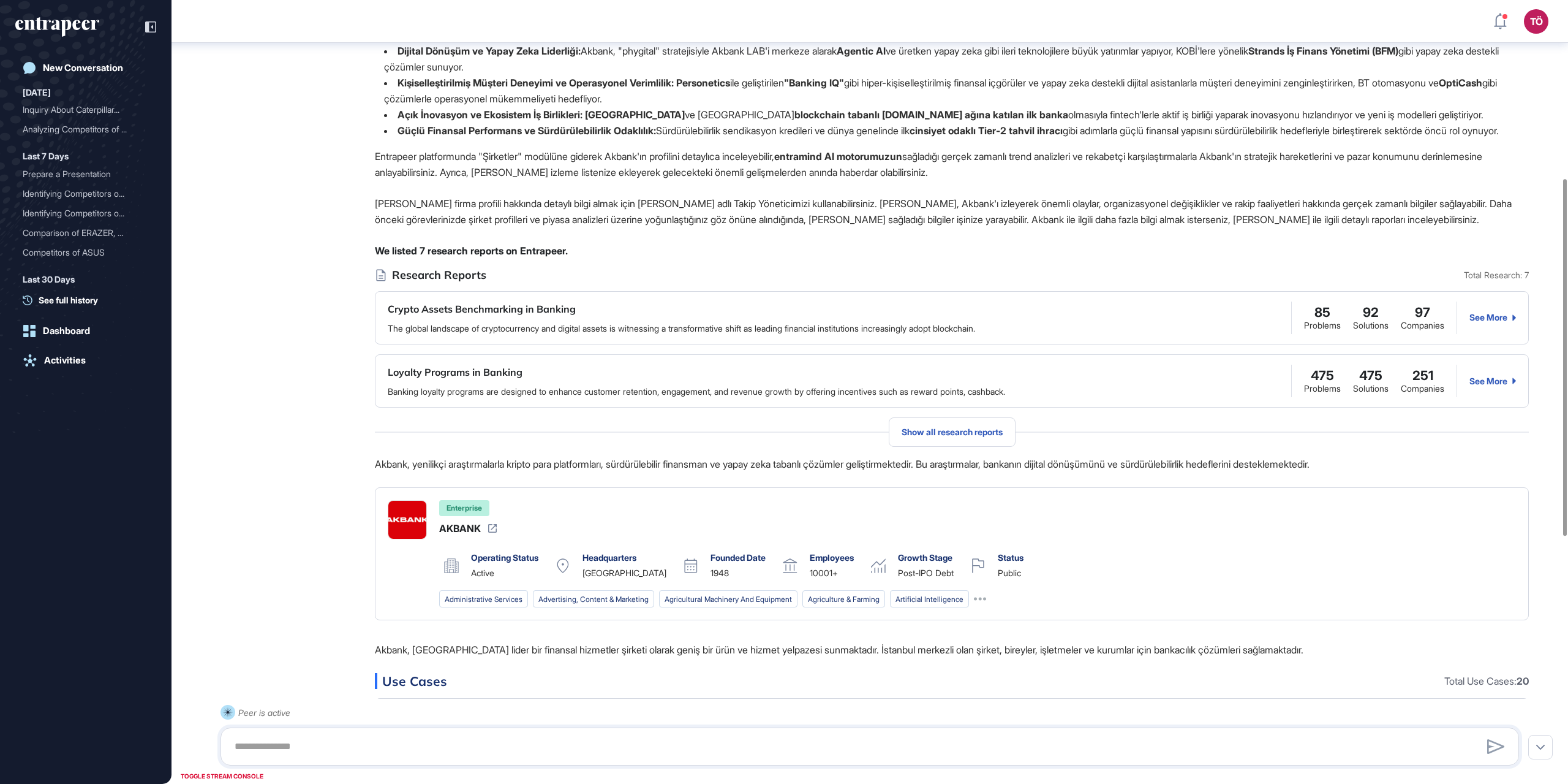
scroll to position [375, 0]
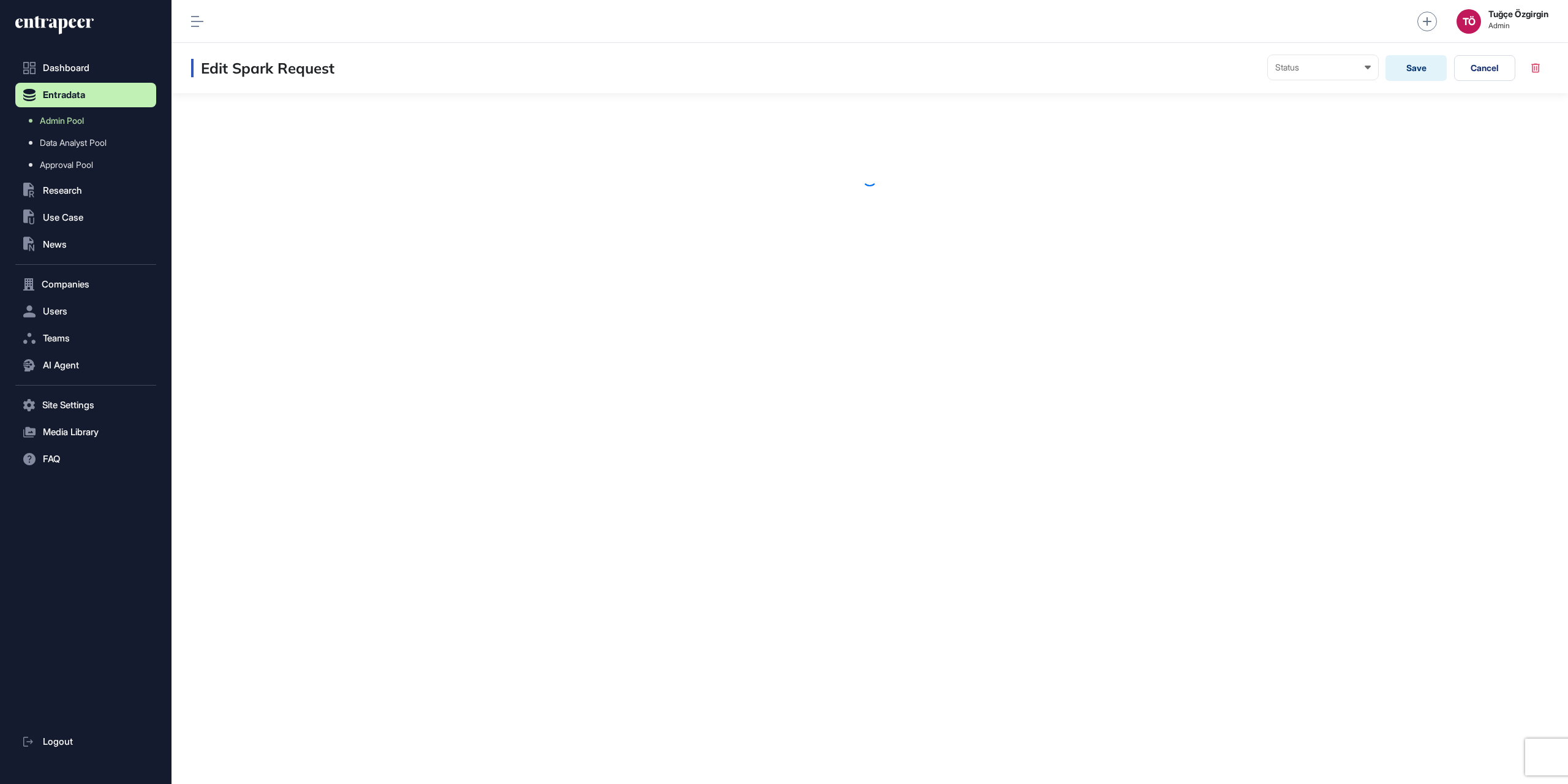
scroll to position [1, 1]
